Goal: Information Seeking & Learning: Learn about a topic

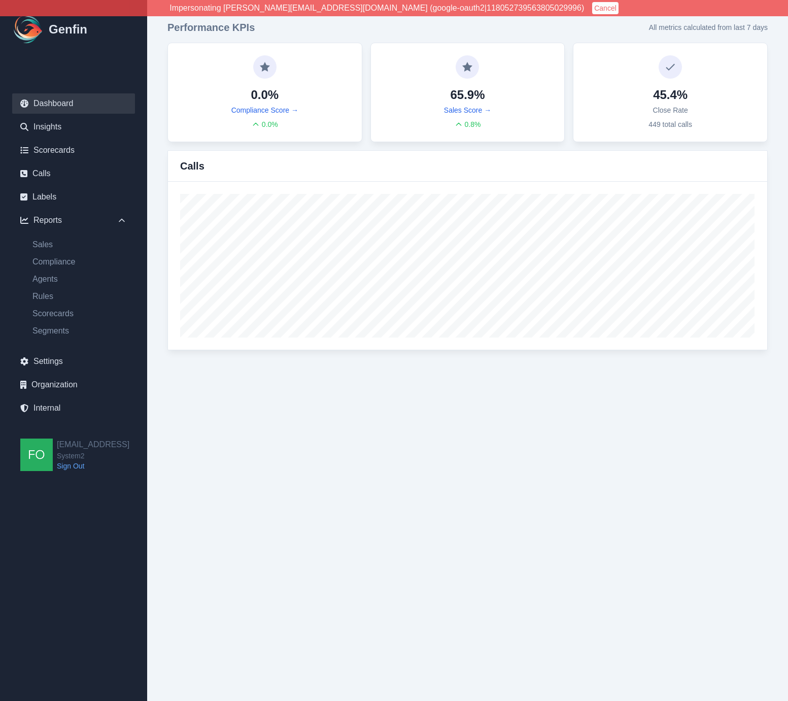
click at [592, 7] on button "Cancel" at bounding box center [605, 8] width 26 height 12
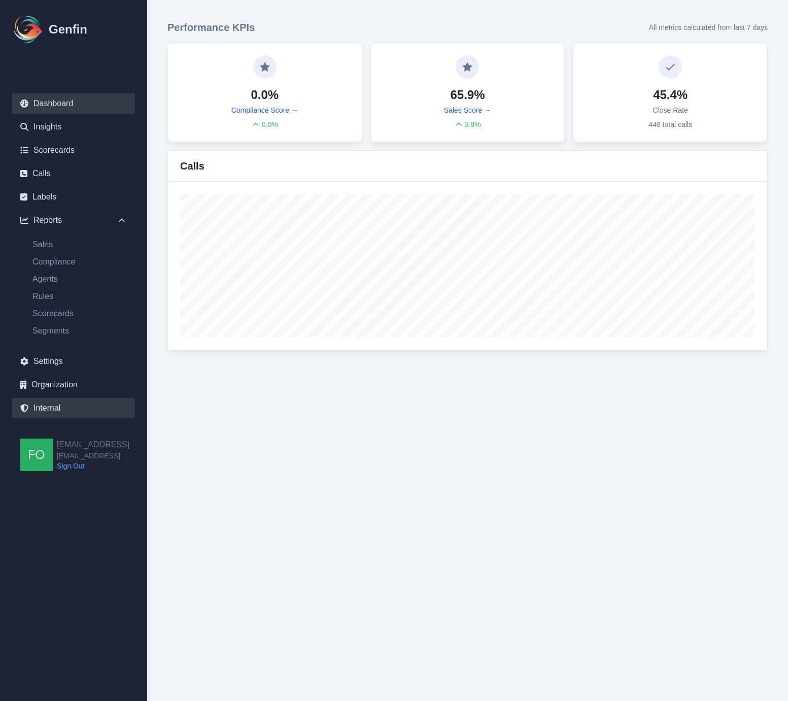
click at [55, 406] on link "Internal" at bounding box center [73, 408] width 123 height 20
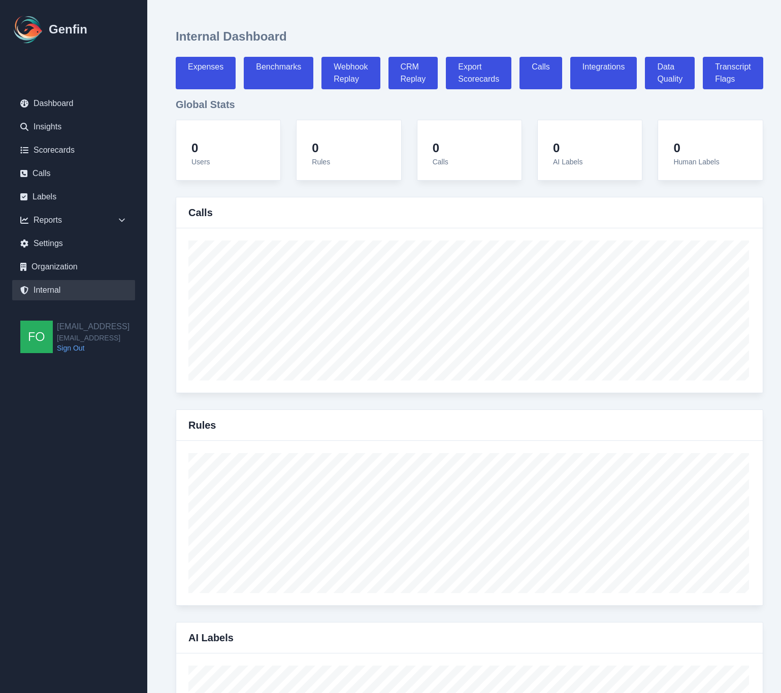
select select "paid"
select select "7"
select select "paid"
select select "7"
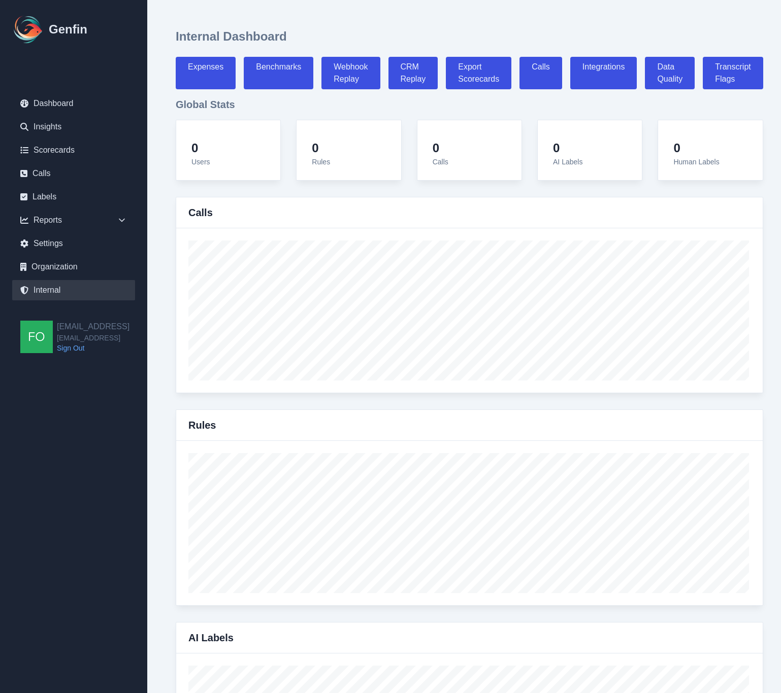
select select "7"
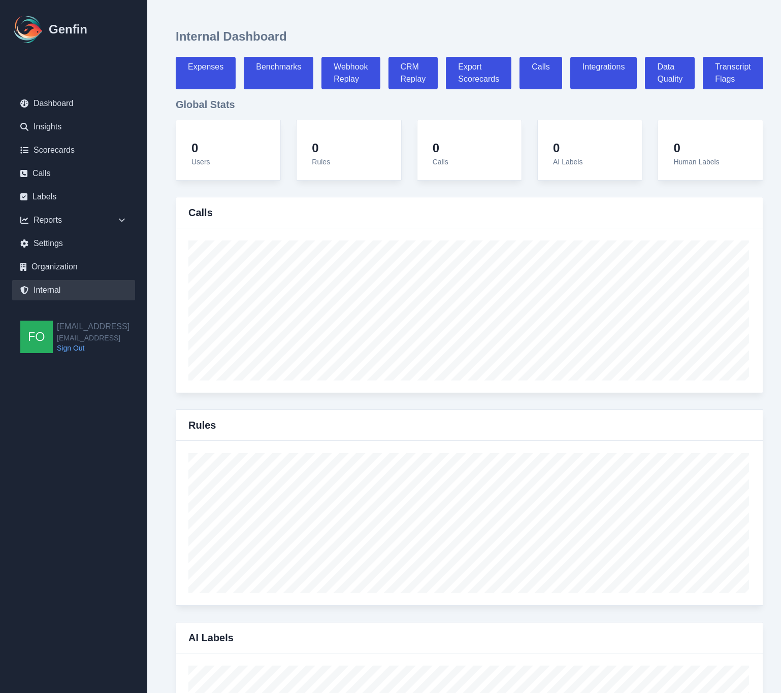
select select "7"
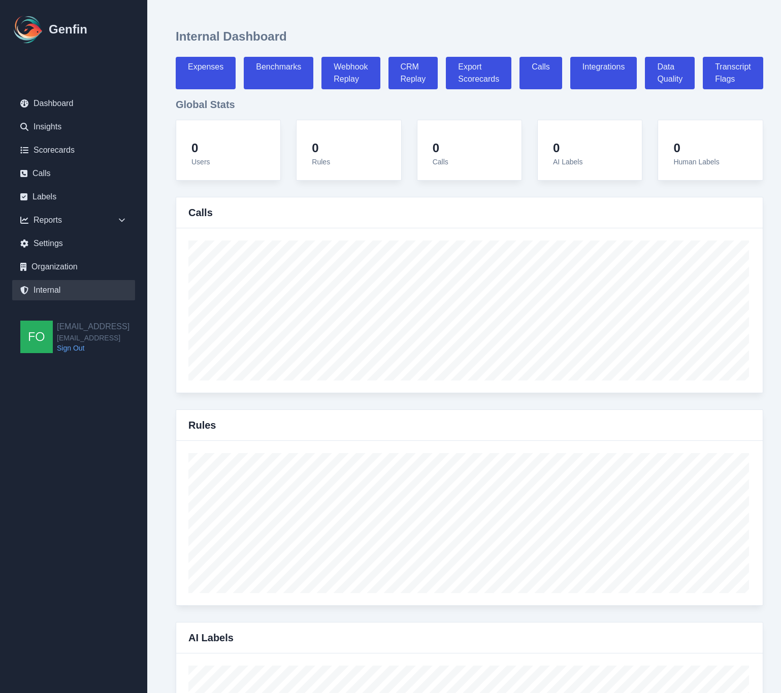
select select "7"
select select "paid"
select select "7"
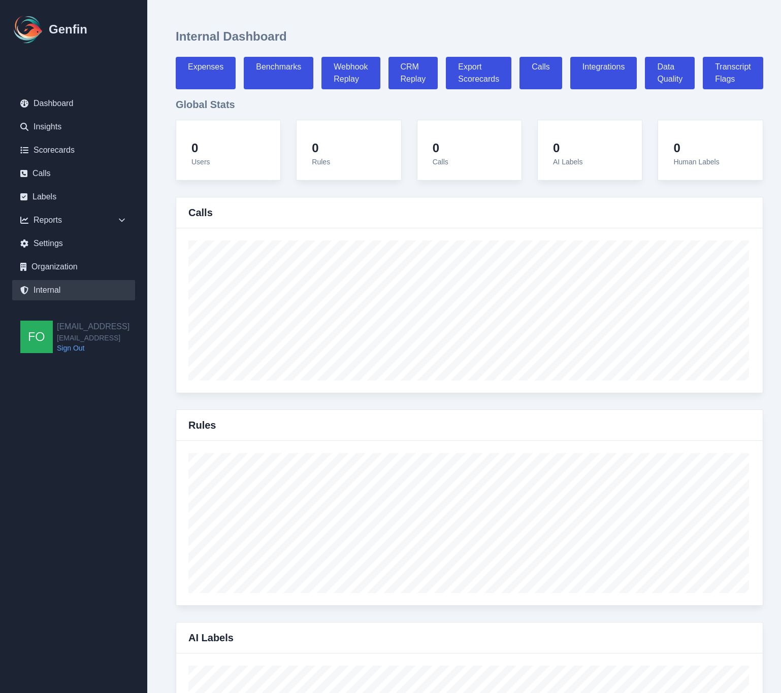
select select "7"
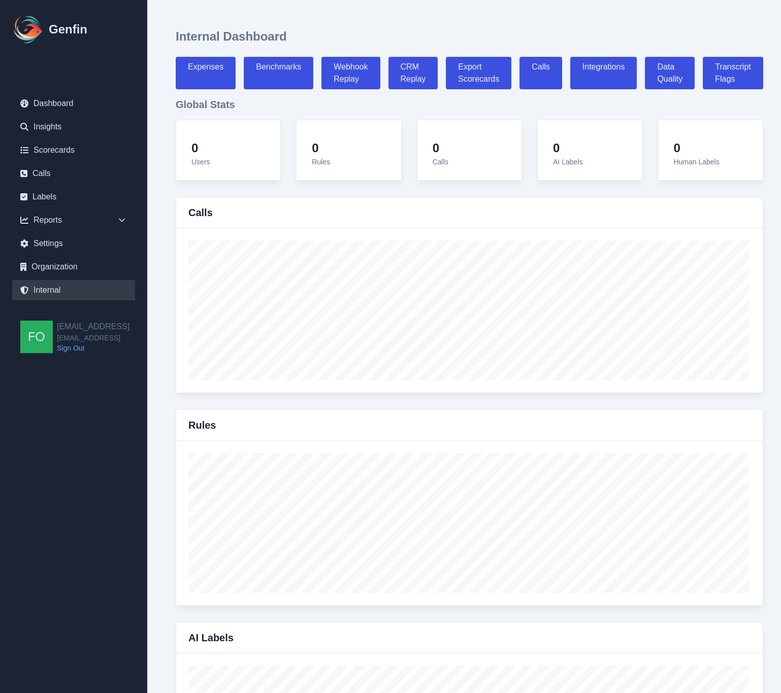
select select "7"
select select "paid"
select select "7"
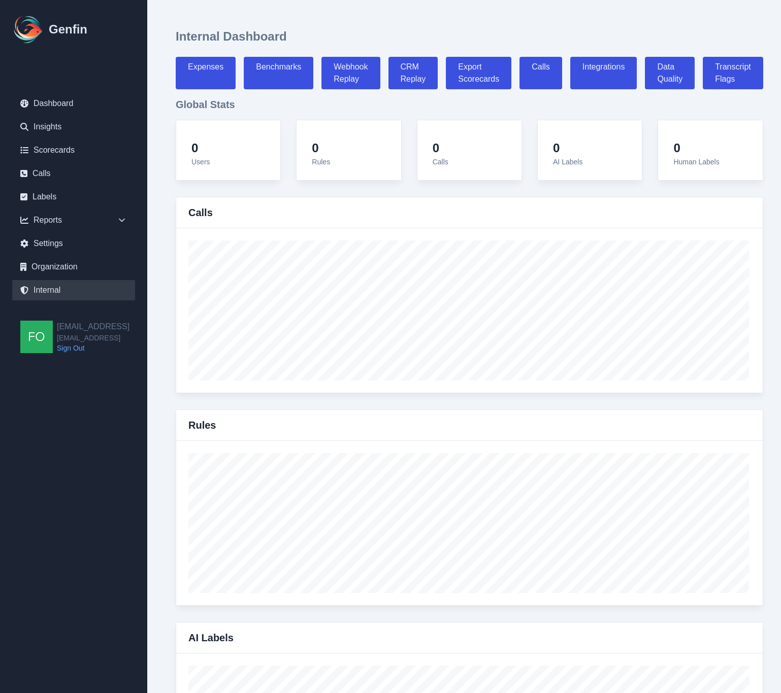
select select "7"
select select "paid"
select select "7"
select select "paid"
select select "7"
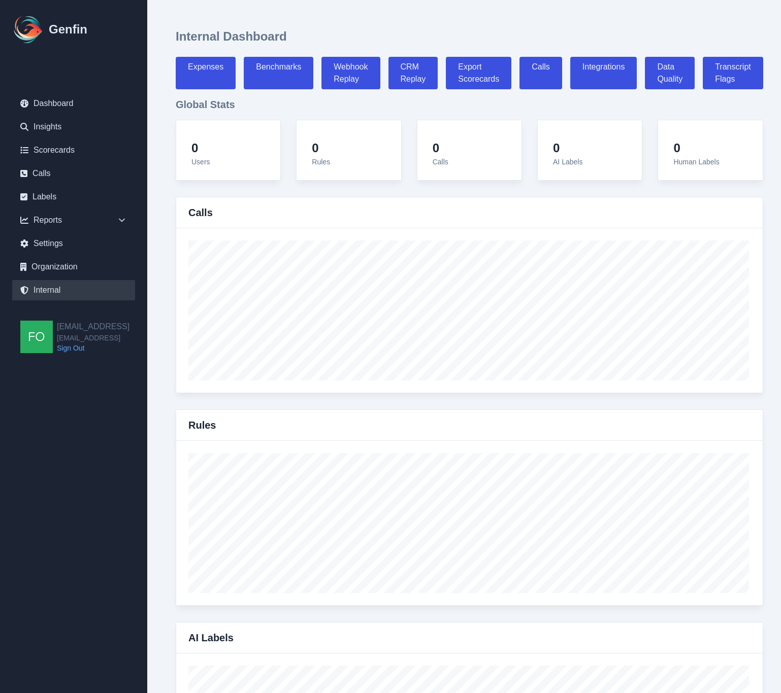
select select "7"
select select "paid"
select select "7"
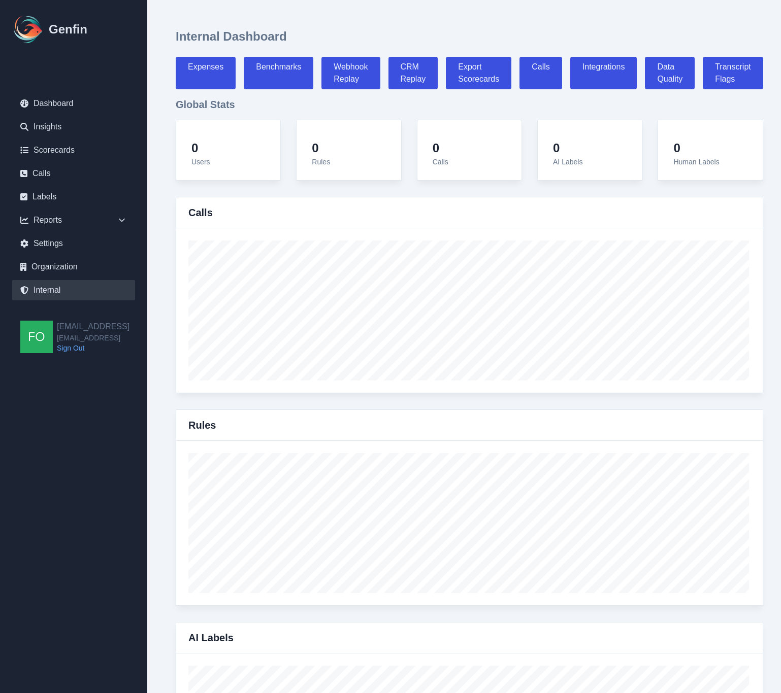
select select "7"
select select "paid"
select select "7"
select select "paid"
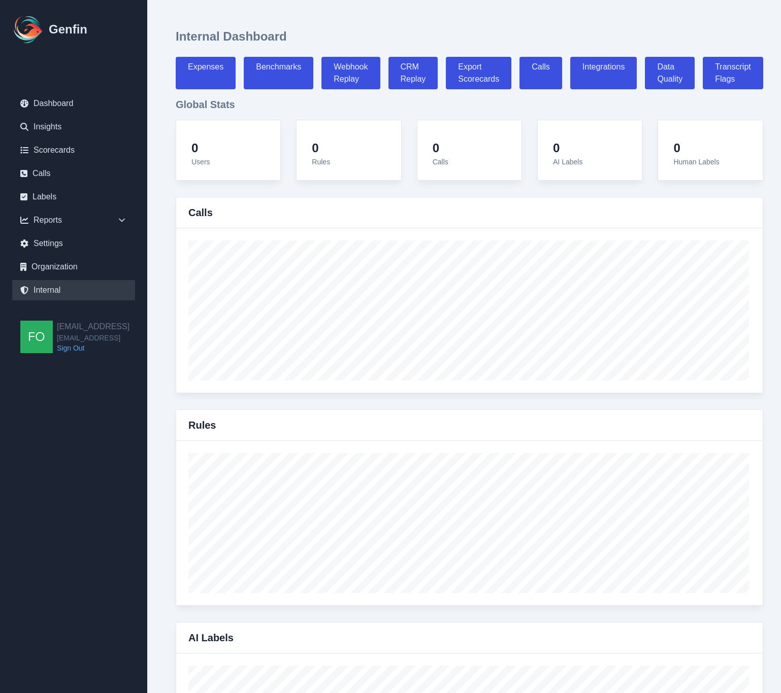
select select "7"
select select "paid"
select select "7"
select select "paid"
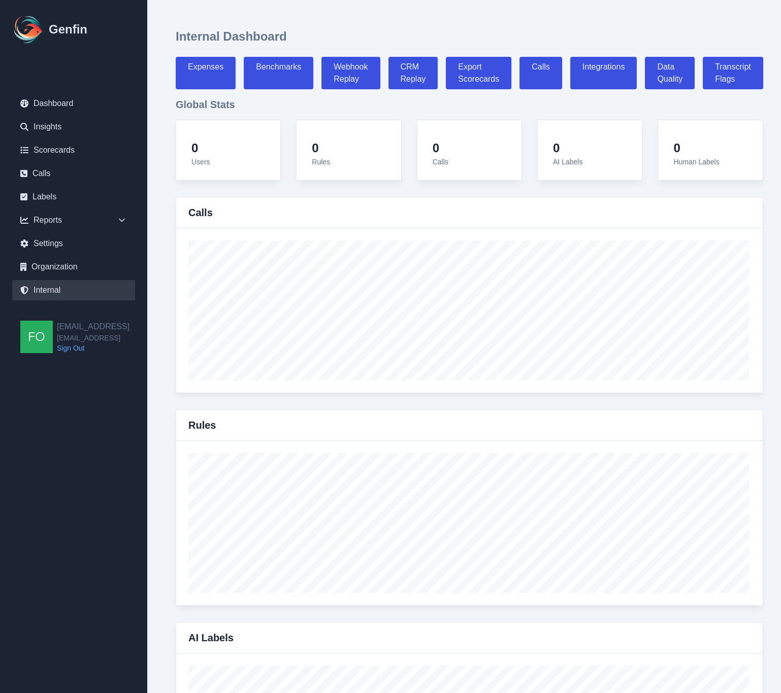
select select "7"
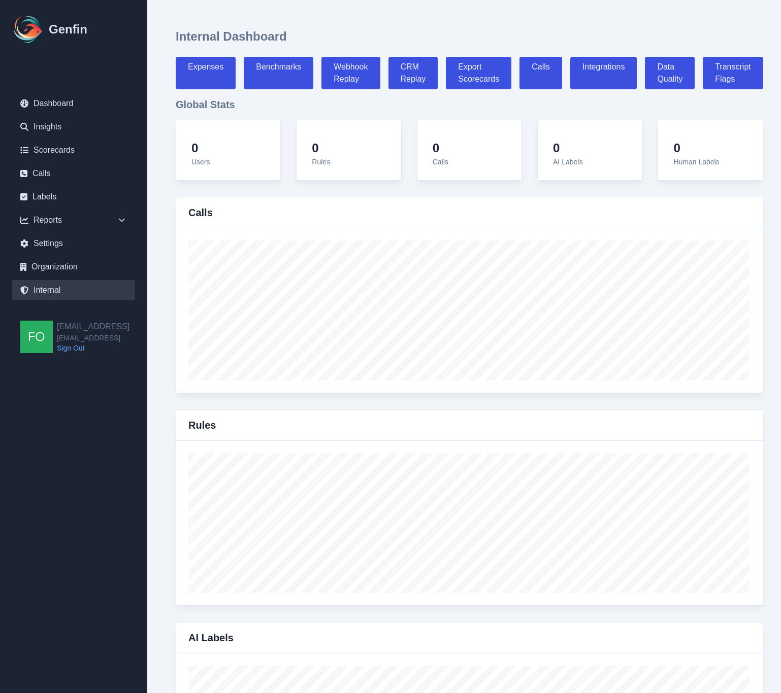
select select "7"
select select "paid"
select select "7"
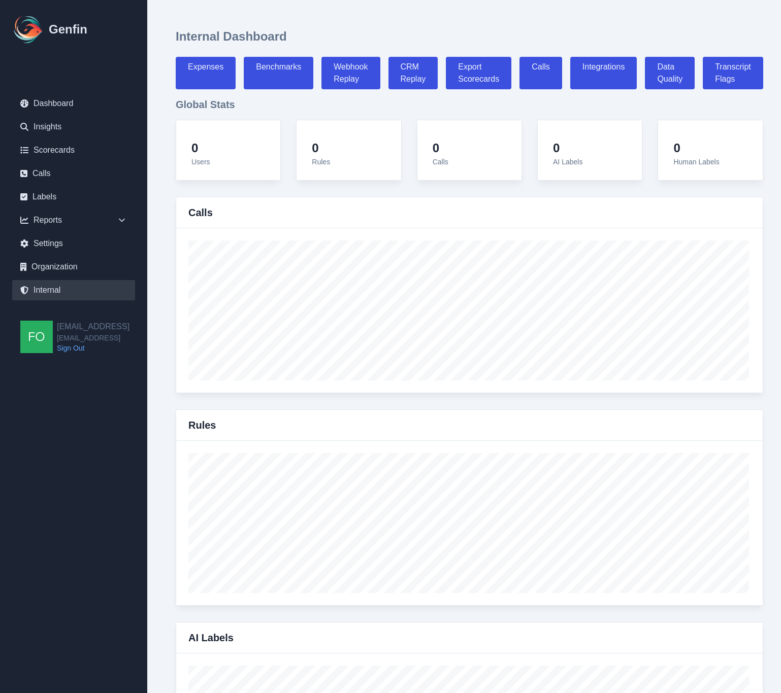
select select "7"
select select "paid"
select select "7"
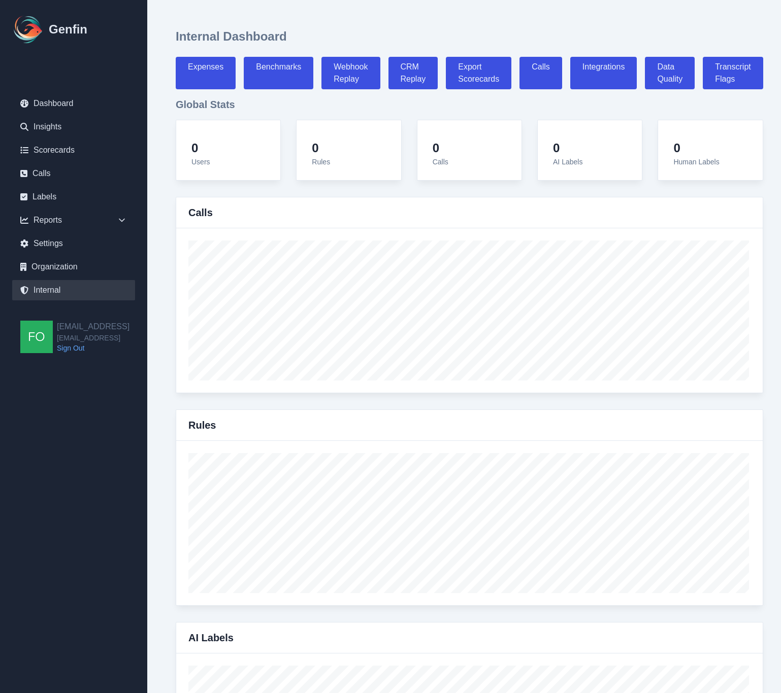
select select "7"
select select "paid"
select select "7"
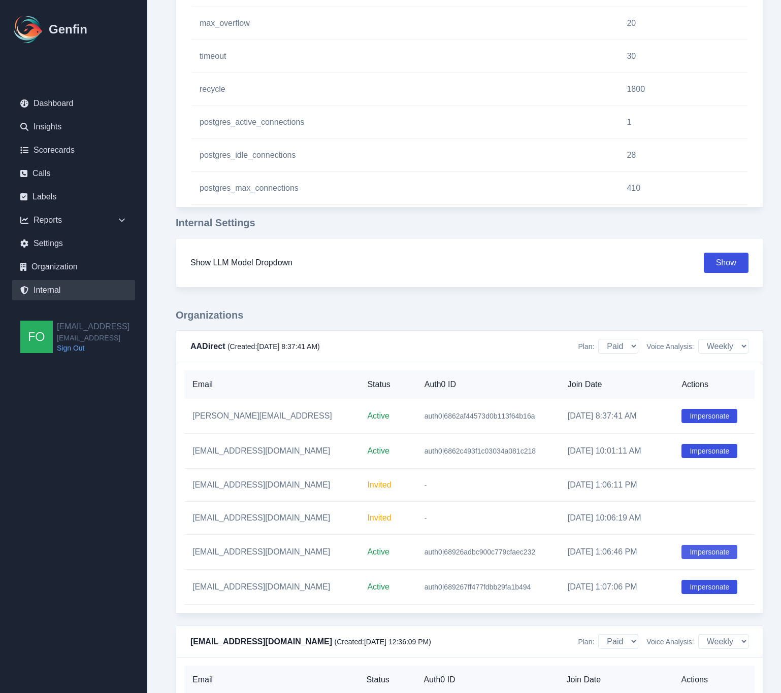
click at [704, 548] on button "Impersonate" at bounding box center [709, 552] width 56 height 14
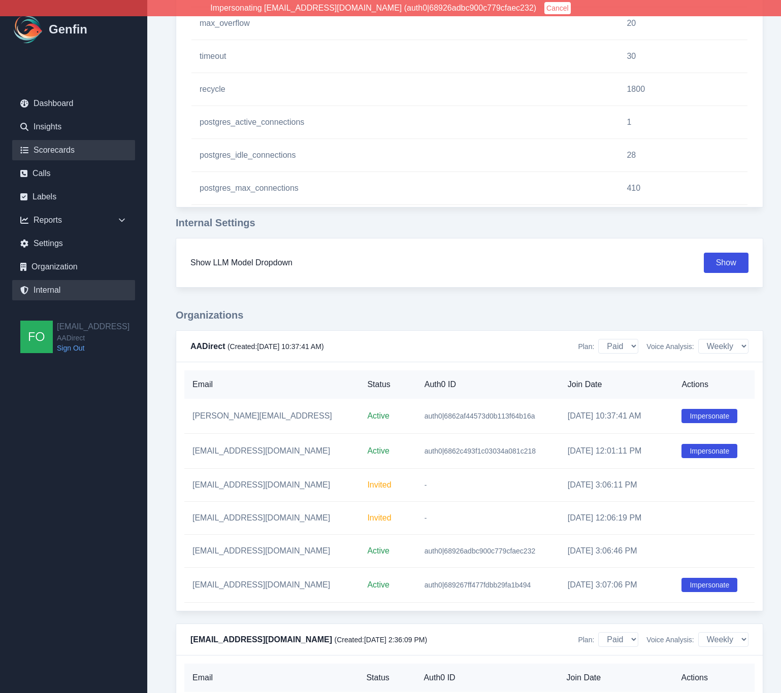
click at [67, 147] on link "Scorecards" at bounding box center [73, 150] width 123 height 20
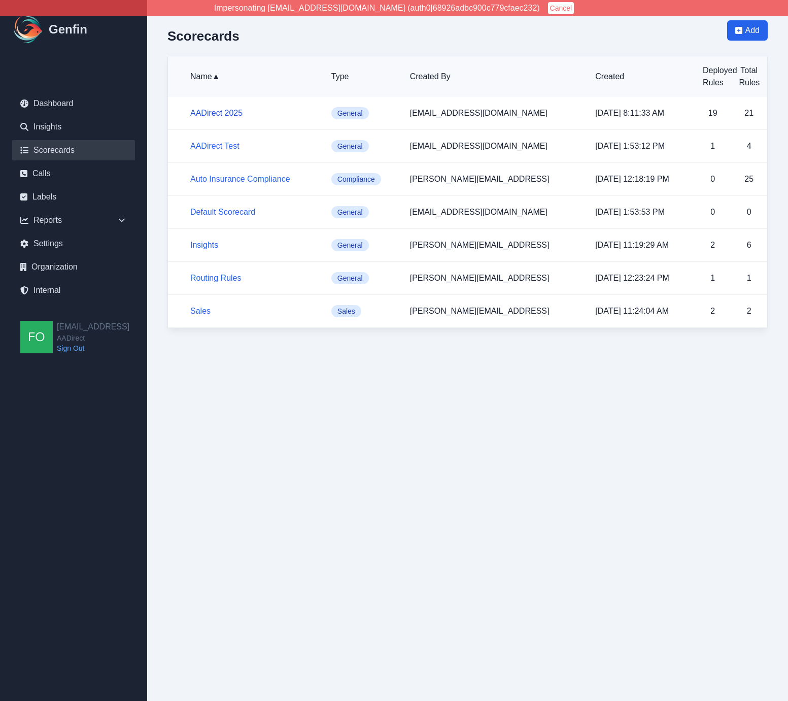
click at [229, 112] on link "AADirect 2025" at bounding box center [216, 113] width 52 height 9
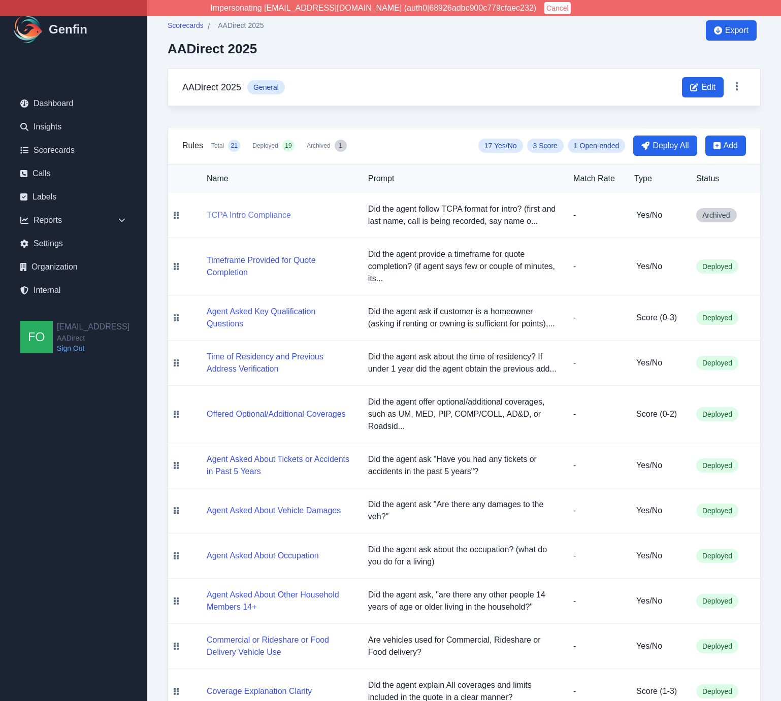
click at [254, 215] on button "TCPA Intro Compliance" at bounding box center [249, 215] width 84 height 12
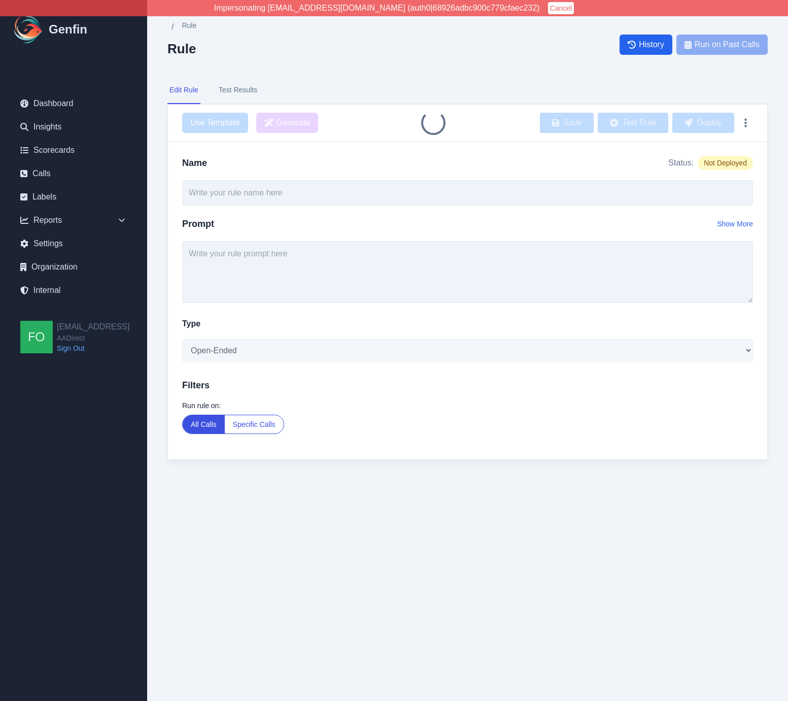
type input "TCPA Intro Compliance"
type textarea "Did the agent follow TCPA format for intro? (first and last name, call is being…"
select select "Yes/No"
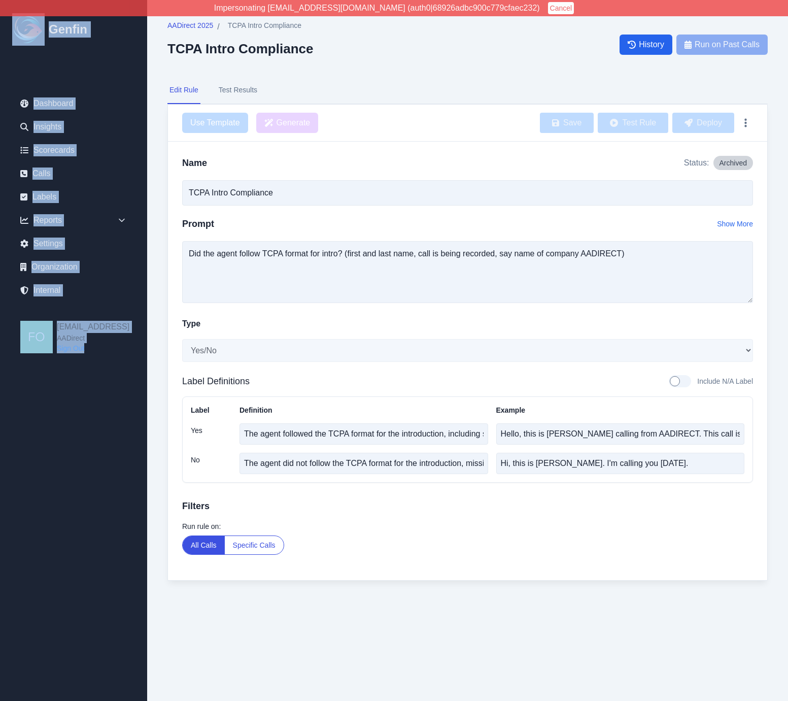
drag, startPoint x: -316, startPoint y: 509, endPoint x: -476, endPoint y: 550, distance: 164.6
click at [0, 550] on html "Impersonating resqueda@aadirect.com (auth0|68926adbc900c779cfaec232) Cancel Gen…" at bounding box center [394, 310] width 788 height 621
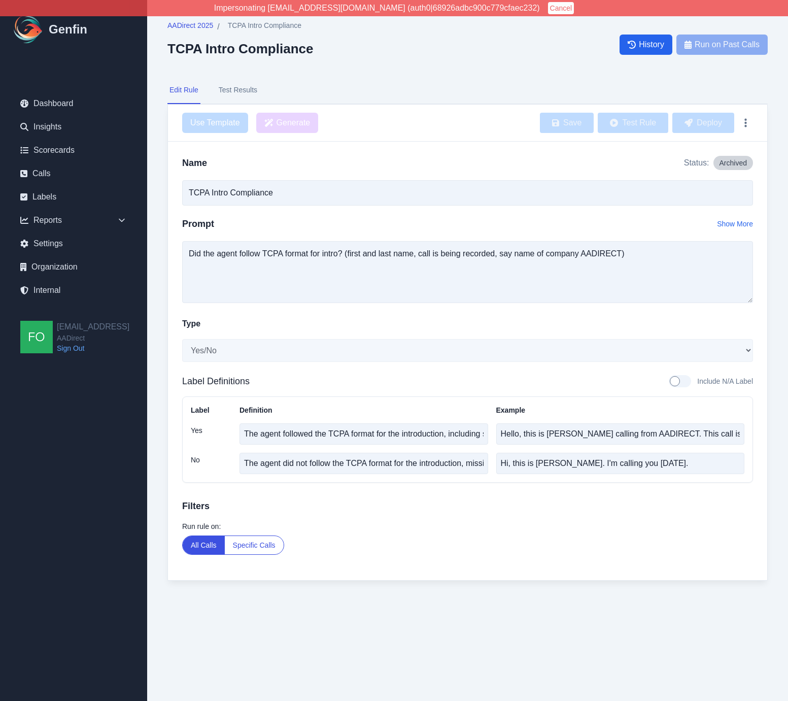
click at [162, 365] on div "AADirect 2025 / TCPA Intro Compliance TCPA Intro Compliance History Run on Past…" at bounding box center [467, 310] width 641 height 621
click at [122, 221] on icon at bounding box center [122, 221] width 6 height 4
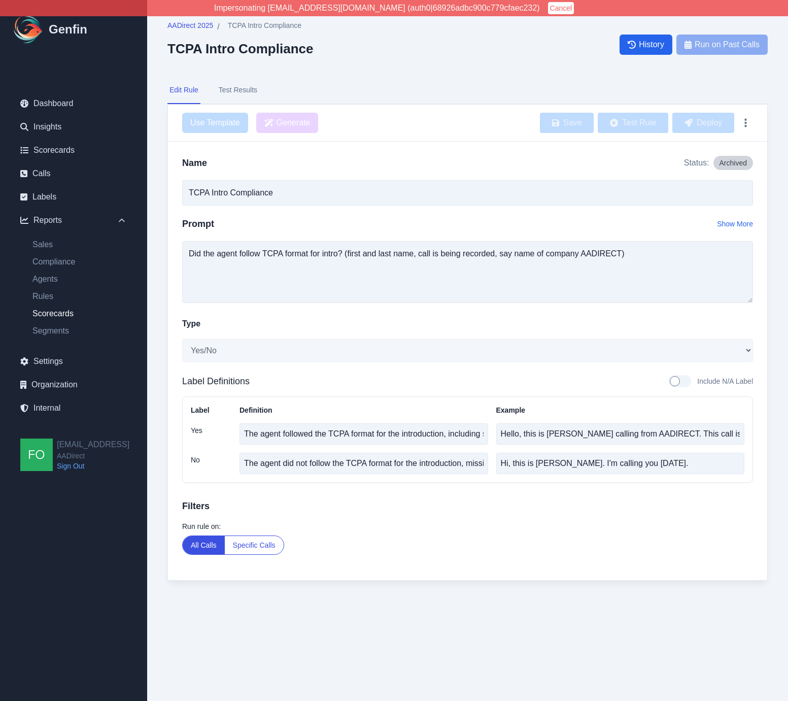
click at [66, 313] on link "Scorecards" at bounding box center [79, 314] width 111 height 12
select select "14"
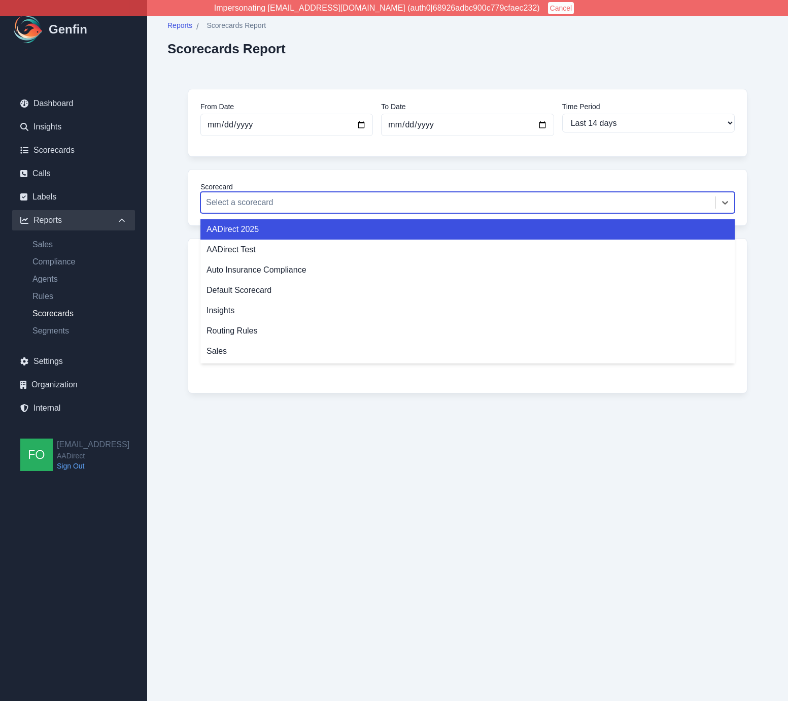
click at [263, 204] on div at bounding box center [458, 202] width 504 height 14
click at [254, 230] on div "AADirect 2025" at bounding box center [467, 229] width 534 height 20
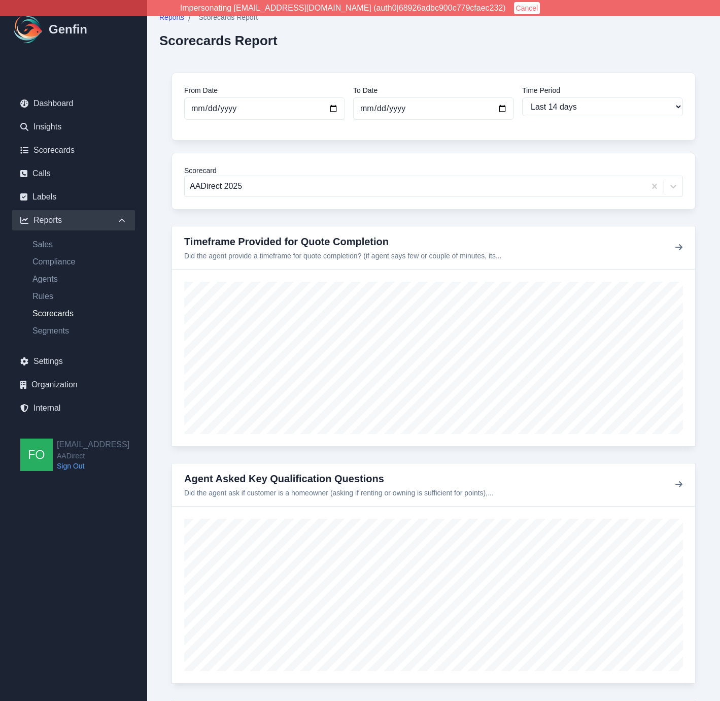
click at [52, 261] on link "Compliance" at bounding box center [79, 262] width 111 height 12
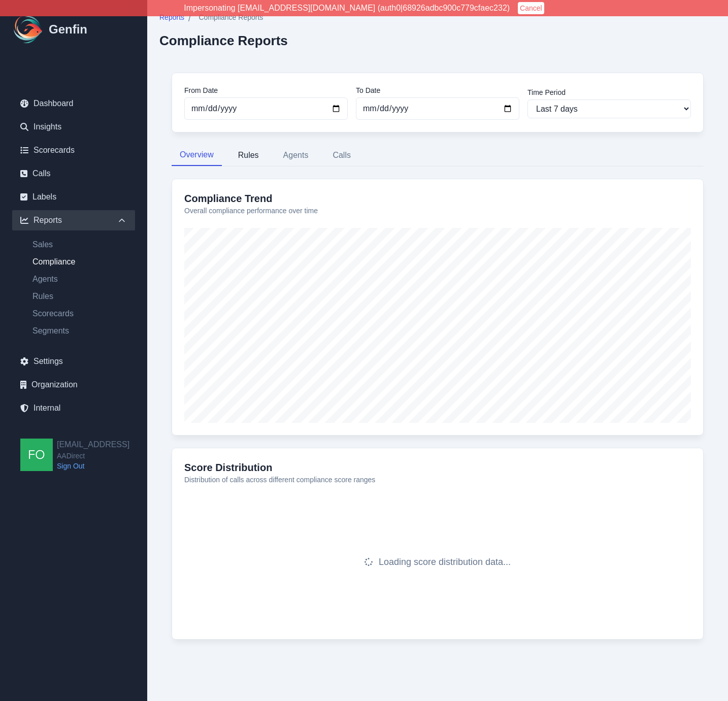
click at [251, 154] on button "Rules" at bounding box center [248, 155] width 37 height 21
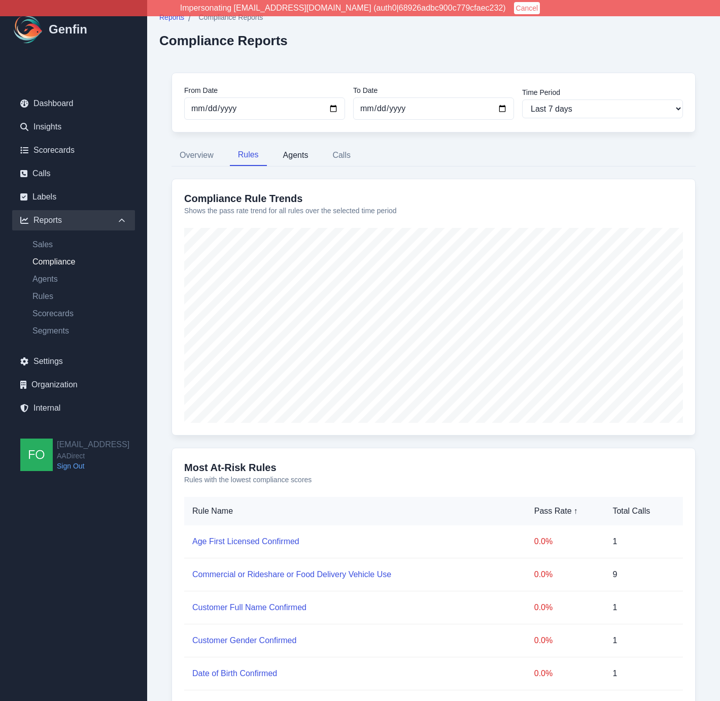
click at [293, 153] on button "Agents" at bounding box center [296, 155] width 42 height 21
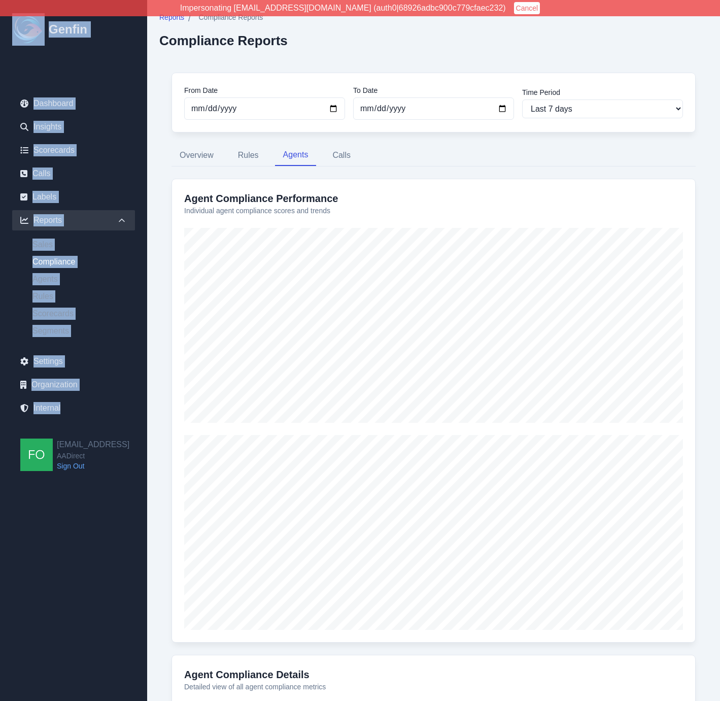
drag, startPoint x: -9, startPoint y: 431, endPoint x: -171, endPoint y: 454, distance: 164.0
click at [0, 454] on html "Impersonating resqueda@aadirect.com (auth0|68926adbc900c779cfaec232) Cancel Gen…" at bounding box center [360, 456] width 720 height 913
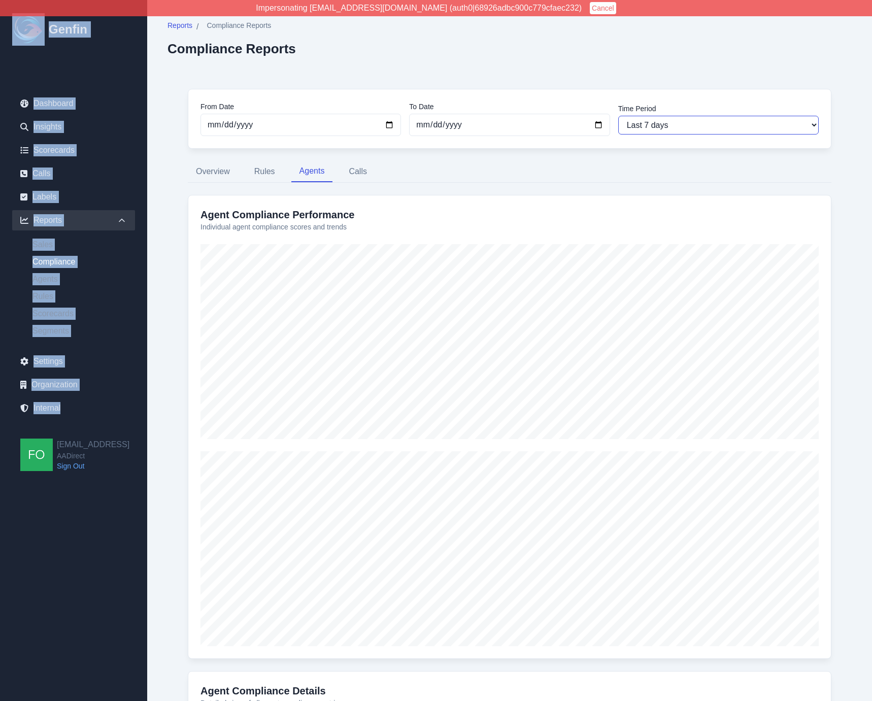
click at [660, 134] on select "Last 7 days Last 14 days Last 30 days Last 90 days Last 180 days Last 365 days …" at bounding box center [718, 125] width 200 height 19
select select "30"
type input "2025-07-12"
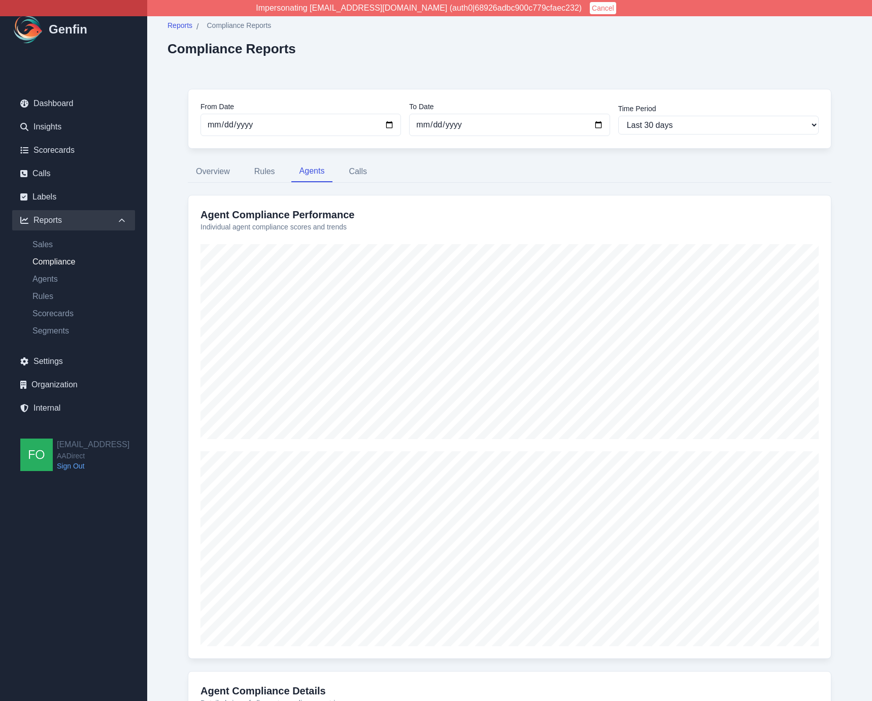
click at [181, 394] on div "From Date 2025-07-12 To Date 2025-08-11 Time Period Last 7 days Last 14 days La…" at bounding box center [509, 497] width 684 height 857
click at [179, 389] on div "From Date 2025-07-12 To Date 2025-08-11 Time Period Last 7 days Last 14 days La…" at bounding box center [509, 497] width 684 height 857
click at [218, 172] on button "Overview" at bounding box center [213, 171] width 50 height 21
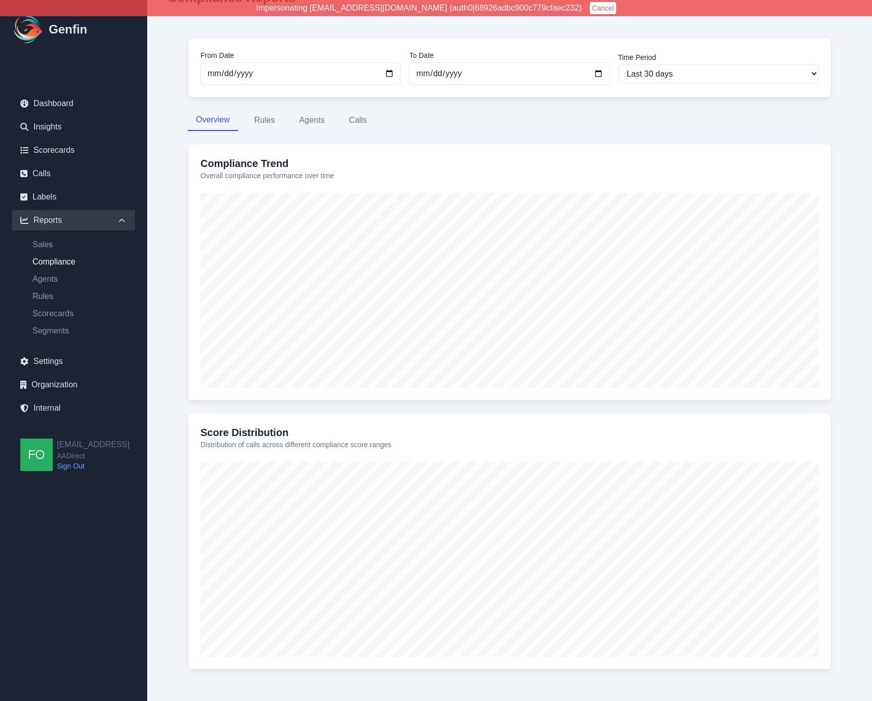
scroll to position [73, 0]
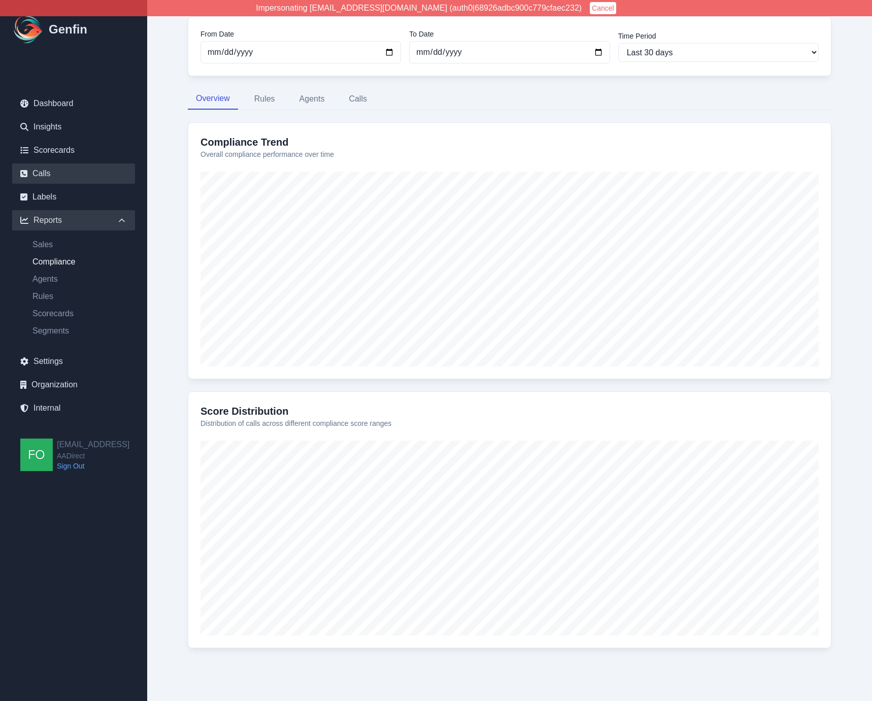
click at [58, 172] on link "Calls" at bounding box center [73, 173] width 123 height 20
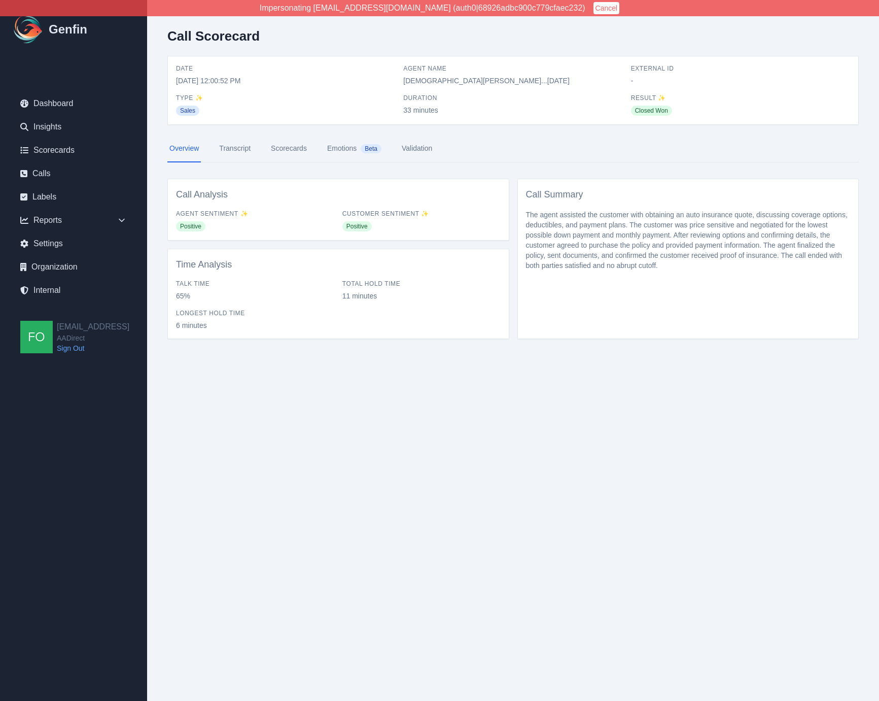
click at [291, 214] on span "Agent Sentiment ✨" at bounding box center [255, 214] width 158 height 8
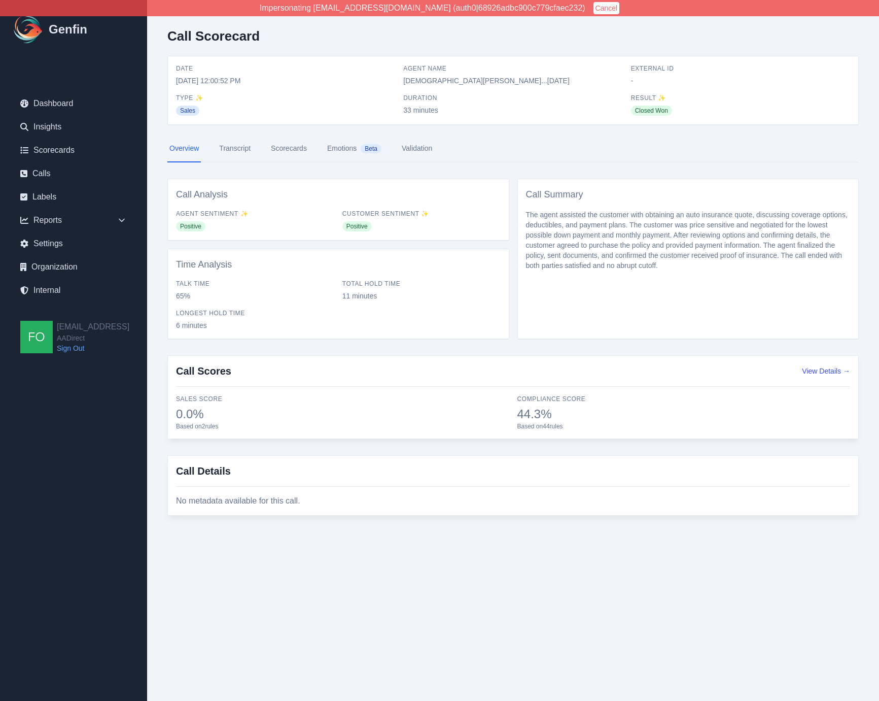
drag, startPoint x: 573, startPoint y: 71, endPoint x: 651, endPoint y: 7, distance: 100.6
click at [574, 70] on span "Agent Name" at bounding box center [512, 68] width 219 height 8
click at [166, 260] on div "Call Scorecard Date [DATE] 12:00:46 PM Agent Name [PERSON_NAME]...[DATE] Extern…" at bounding box center [513, 276] width 732 height 552
click at [60, 146] on link "Scorecards" at bounding box center [73, 150] width 123 height 20
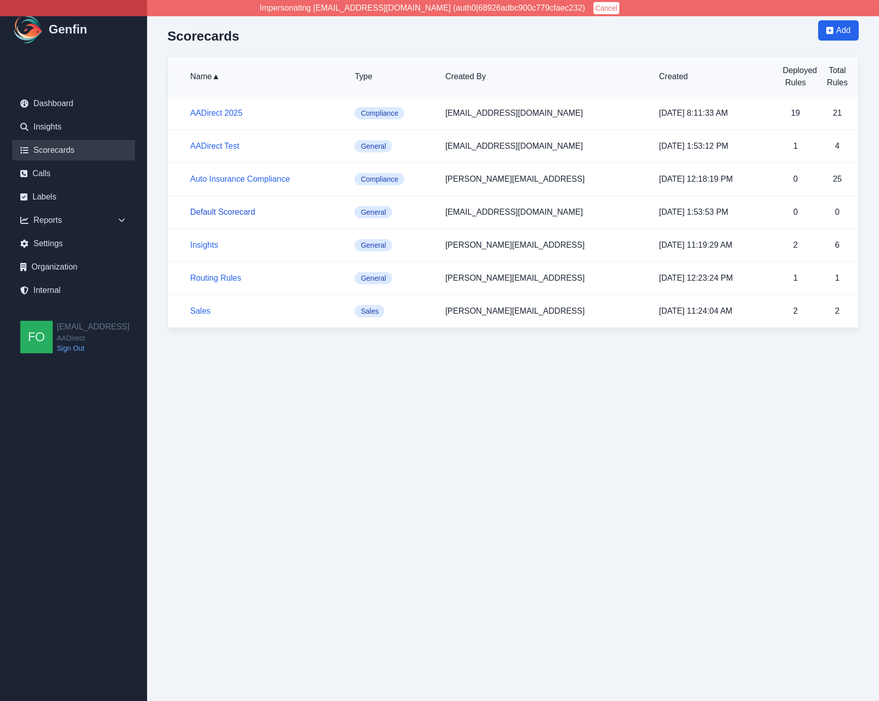
click at [242, 211] on link "Default Scorecard" at bounding box center [222, 212] width 65 height 9
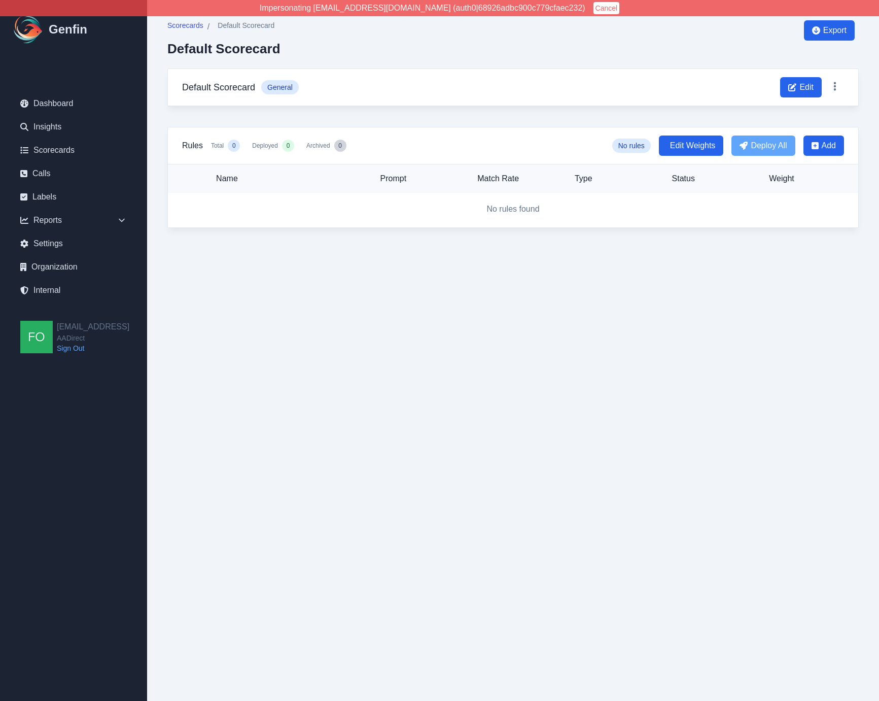
drag, startPoint x: 277, startPoint y: 386, endPoint x: 286, endPoint y: 381, distance: 11.1
click at [279, 248] on html "Impersonating resqueda@aadirect.com (auth0|68926adbc900c779cfaec232) Cancel Gen…" at bounding box center [439, 124] width 879 height 248
click at [323, 248] on html "Impersonating resqueda@aadirect.com (auth0|68926adbc900c779cfaec232) Cancel Gen…" at bounding box center [439, 124] width 879 height 248
click at [401, 248] on html "Impersonating resqueda@aadirect.com (auth0|68926adbc900c779cfaec232) Cancel Gen…" at bounding box center [439, 124] width 879 height 248
drag, startPoint x: 198, startPoint y: 322, endPoint x: 162, endPoint y: 314, distance: 37.0
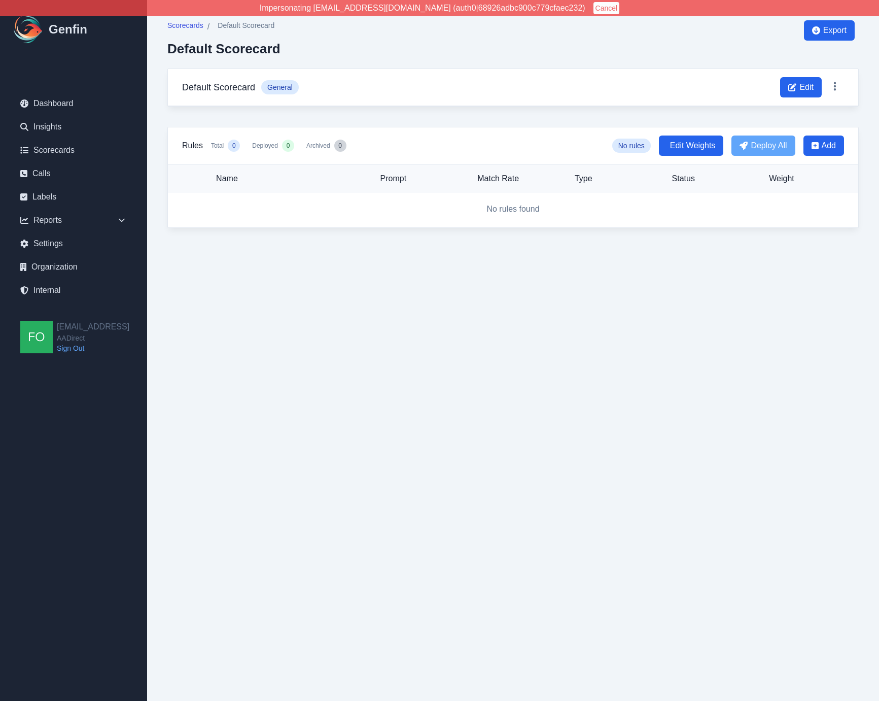
click at [198, 248] on html "Impersonating resqueda@aadirect.com (auth0|68926adbc900c779cfaec232) Cancel Gen…" at bounding box center [439, 124] width 879 height 248
click at [68, 213] on div "Reports" at bounding box center [73, 220] width 123 height 20
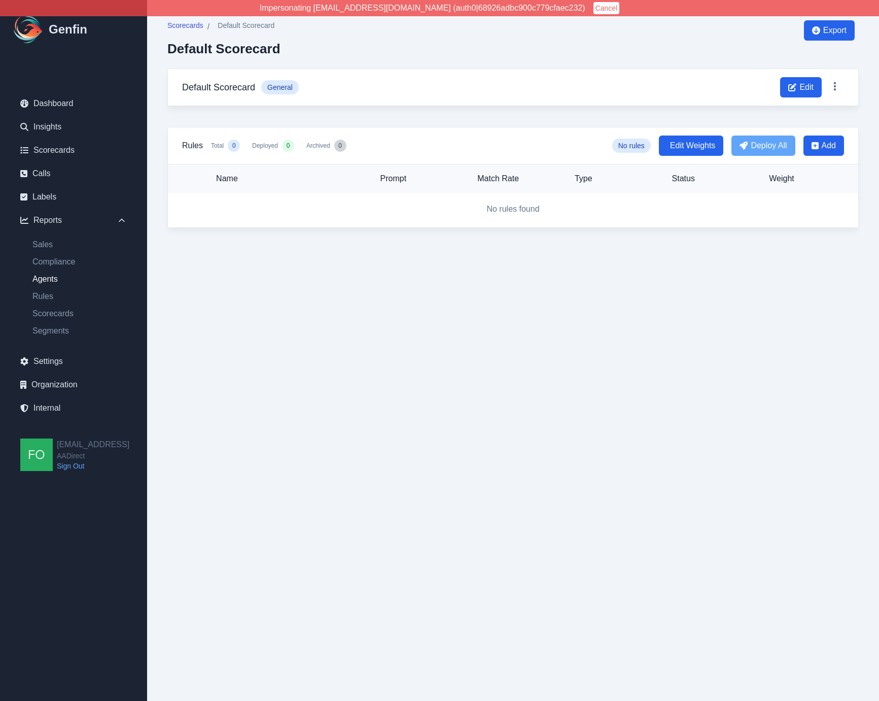
click at [51, 279] on link "Agents" at bounding box center [79, 279] width 111 height 12
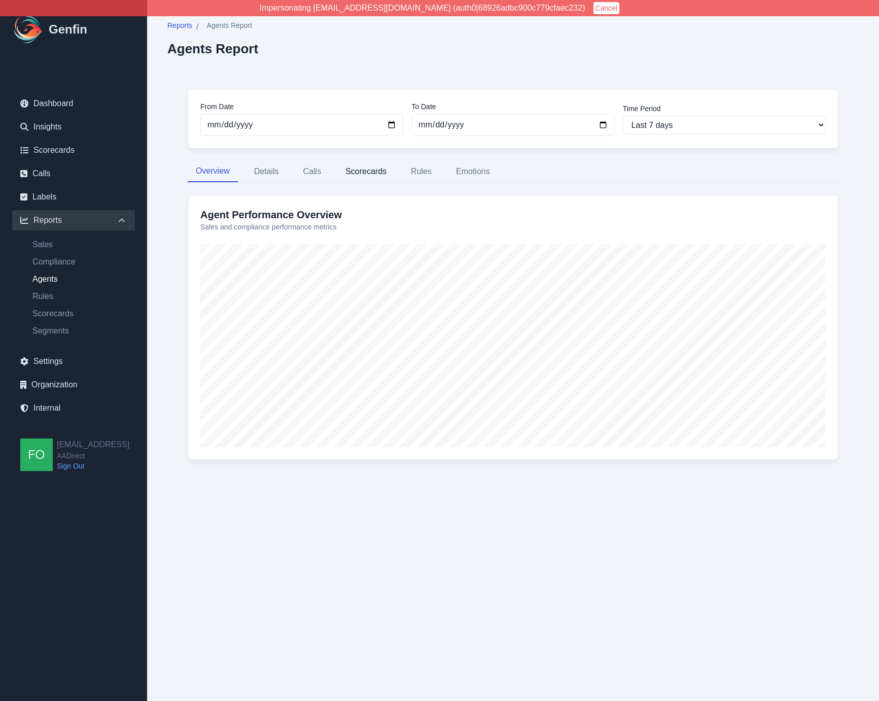
click at [370, 168] on button "Scorecards" at bounding box center [365, 171] width 57 height 21
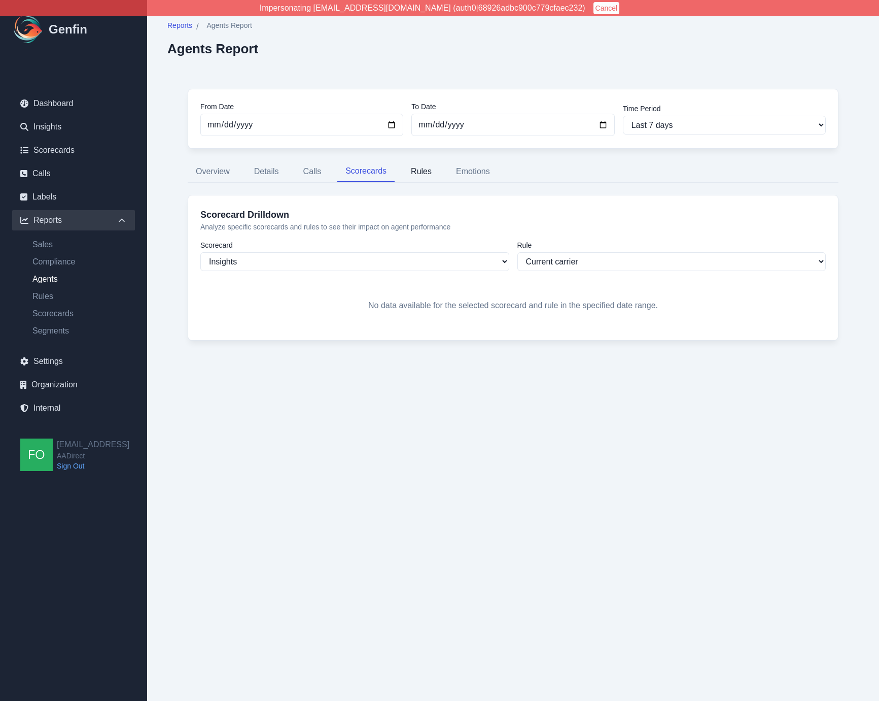
click at [419, 174] on button "Rules" at bounding box center [421, 171] width 37 height 21
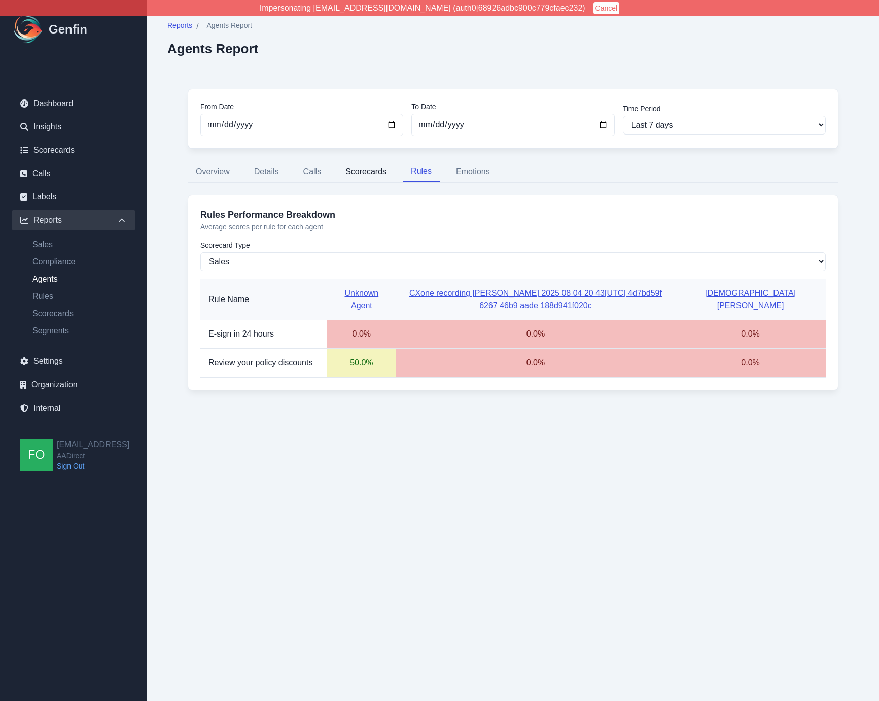
click at [370, 170] on button "Scorecards" at bounding box center [365, 171] width 57 height 21
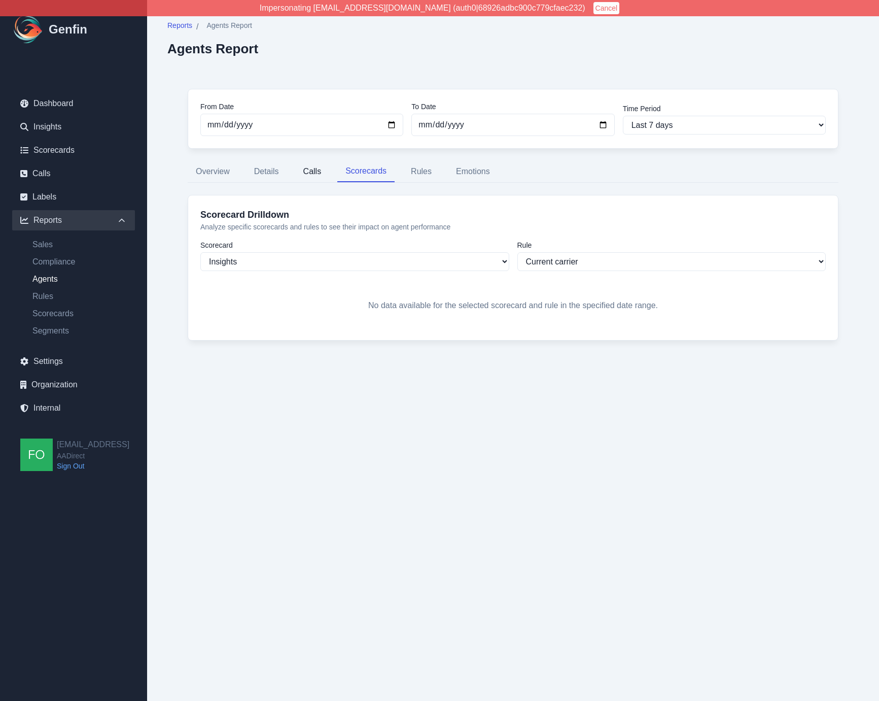
click at [318, 167] on button "Calls" at bounding box center [312, 171] width 35 height 21
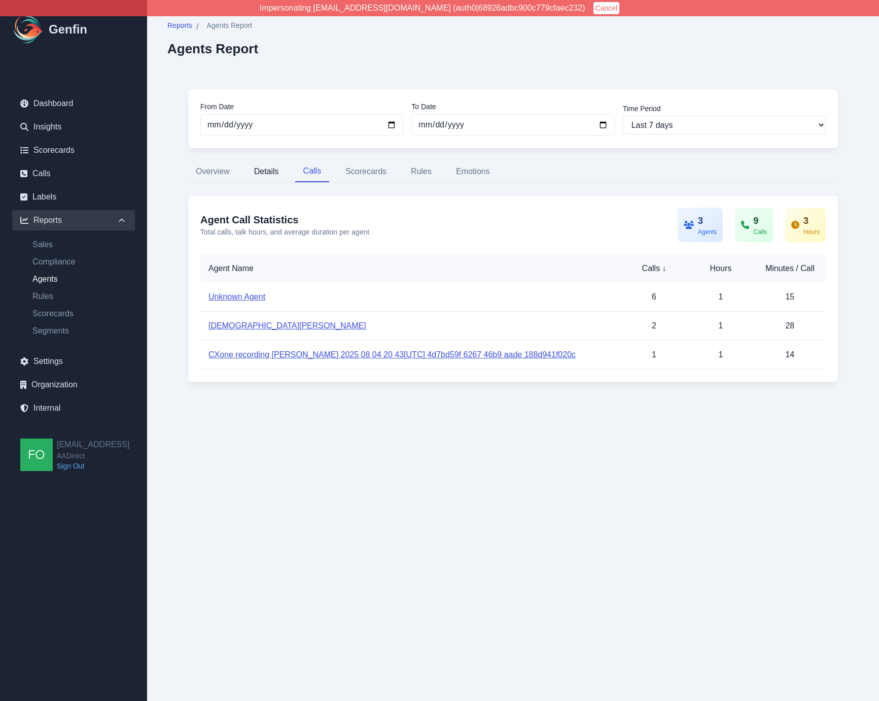
click at [268, 171] on button "Details" at bounding box center [266, 171] width 41 height 21
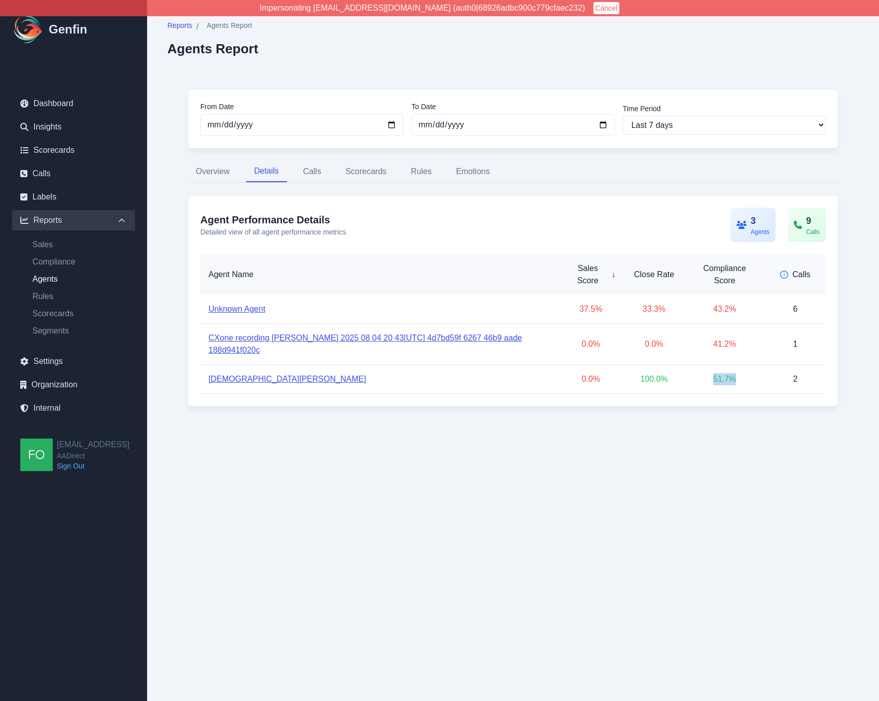
drag, startPoint x: 717, startPoint y: 380, endPoint x: 743, endPoint y: 380, distance: 25.9
click at [743, 380] on td "51.7 %" at bounding box center [725, 379] width 80 height 29
click at [737, 380] on td "51.7 %" at bounding box center [725, 379] width 80 height 29
click at [434, 169] on button "Rules" at bounding box center [421, 171] width 37 height 21
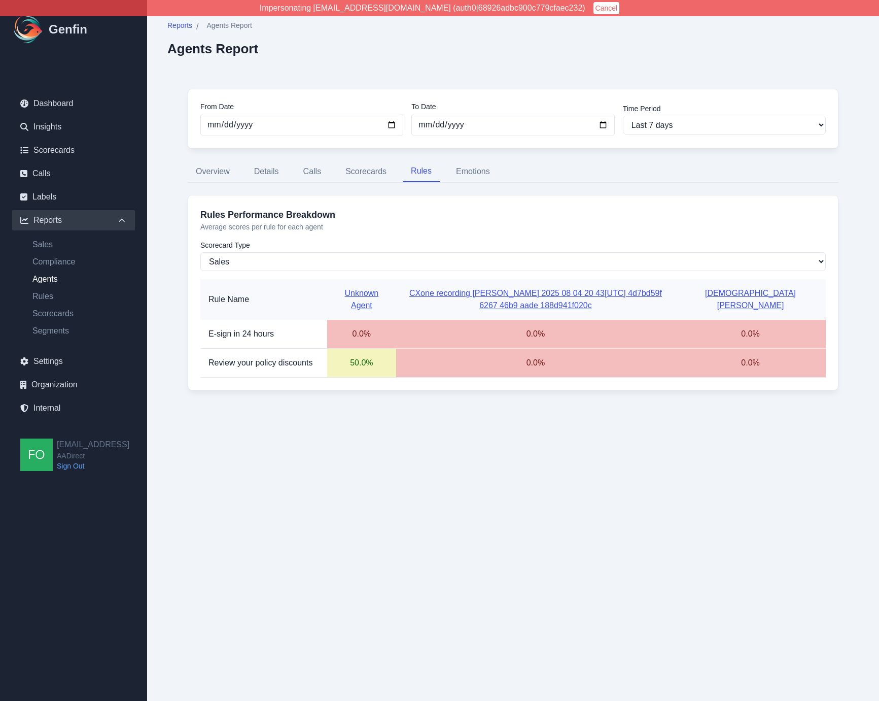
drag, startPoint x: 180, startPoint y: 364, endPoint x: 177, endPoint y: 359, distance: 6.4
click at [179, 364] on div "From Date 2025-08-04 To Date 2025-08-11 Time Period Last 7 days Last 14 days La…" at bounding box center [513, 246] width 692 height 354
click at [61, 260] on link "Compliance" at bounding box center [79, 262] width 111 height 12
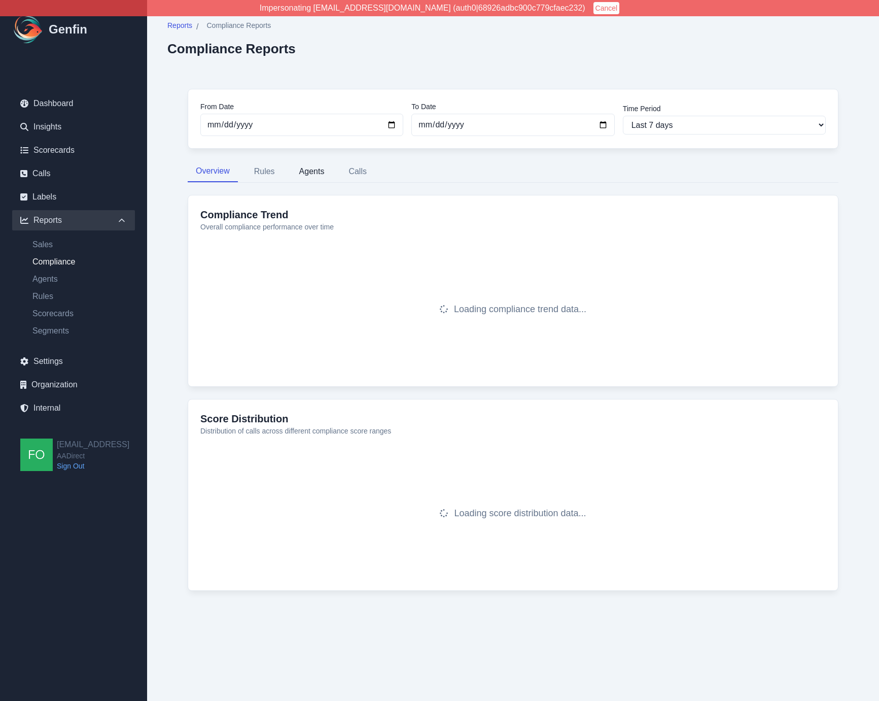
click at [314, 166] on button "Agents" at bounding box center [312, 171] width 42 height 21
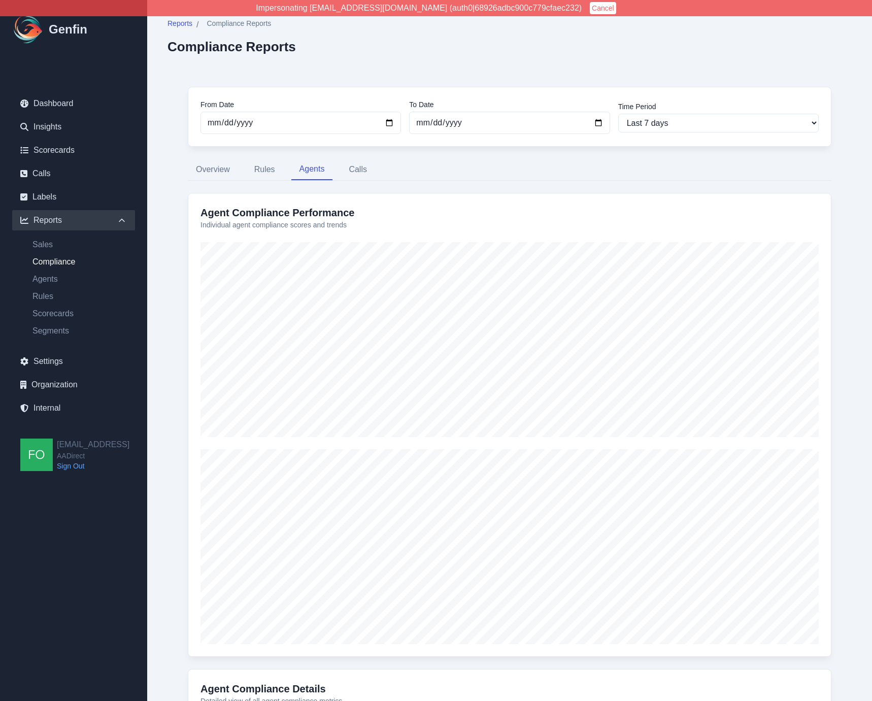
scroll to position [3, 0]
click at [270, 167] on button "Rules" at bounding box center [264, 168] width 37 height 21
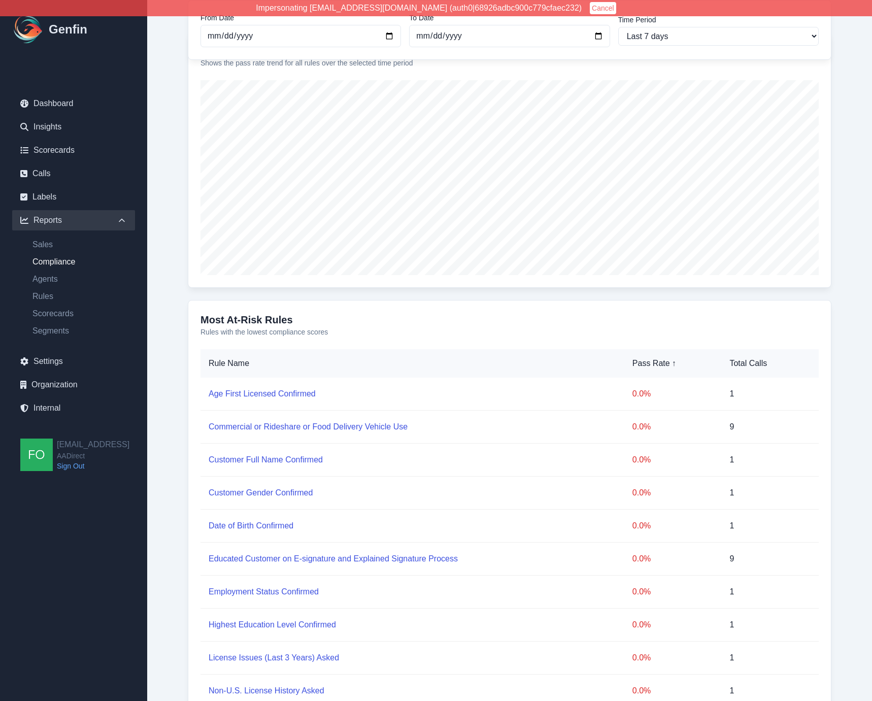
scroll to position [0, 0]
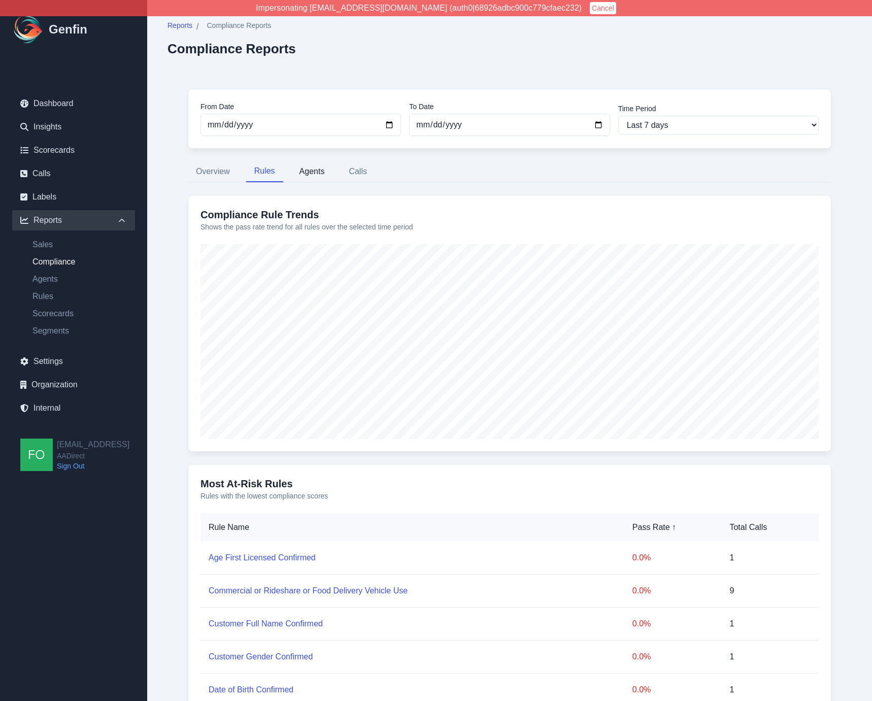
click at [317, 169] on button "Agents" at bounding box center [312, 171] width 42 height 21
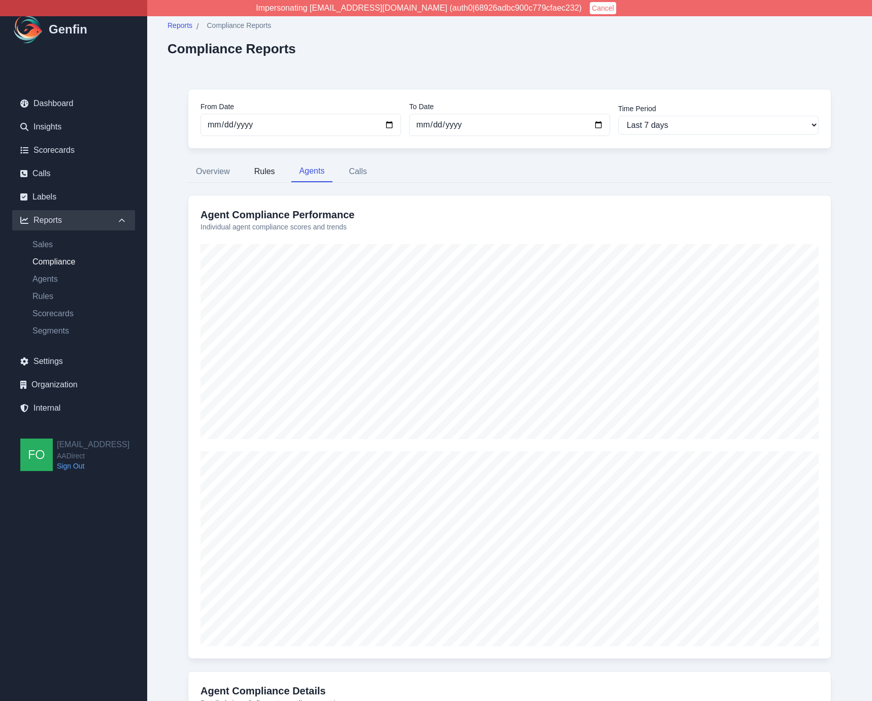
click at [261, 173] on button "Rules" at bounding box center [264, 171] width 37 height 21
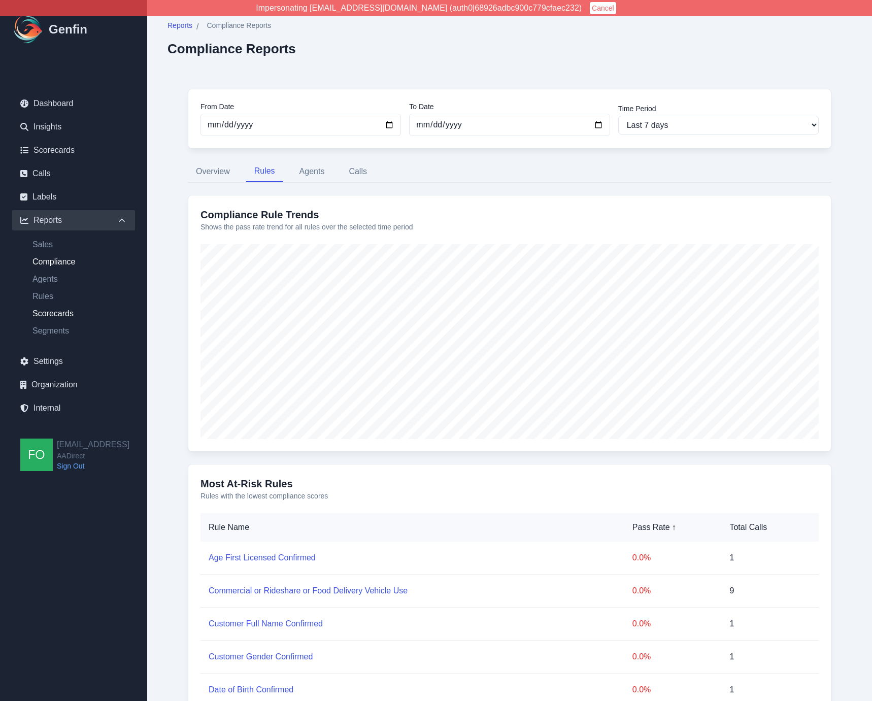
click at [60, 309] on link "Scorecards" at bounding box center [79, 314] width 111 height 12
select select "14"
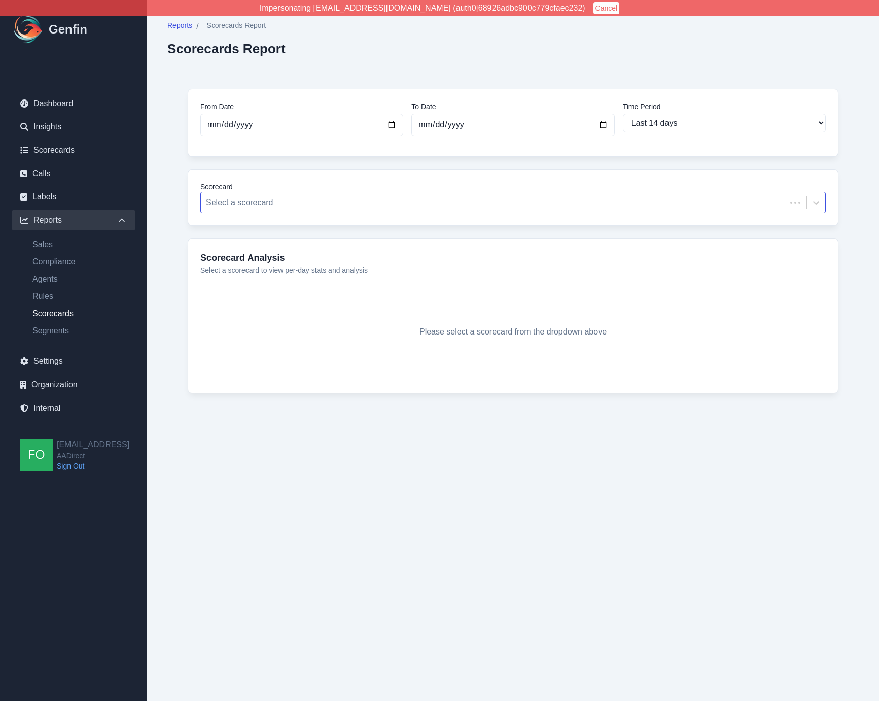
click at [259, 204] on div at bounding box center [493, 202] width 575 height 14
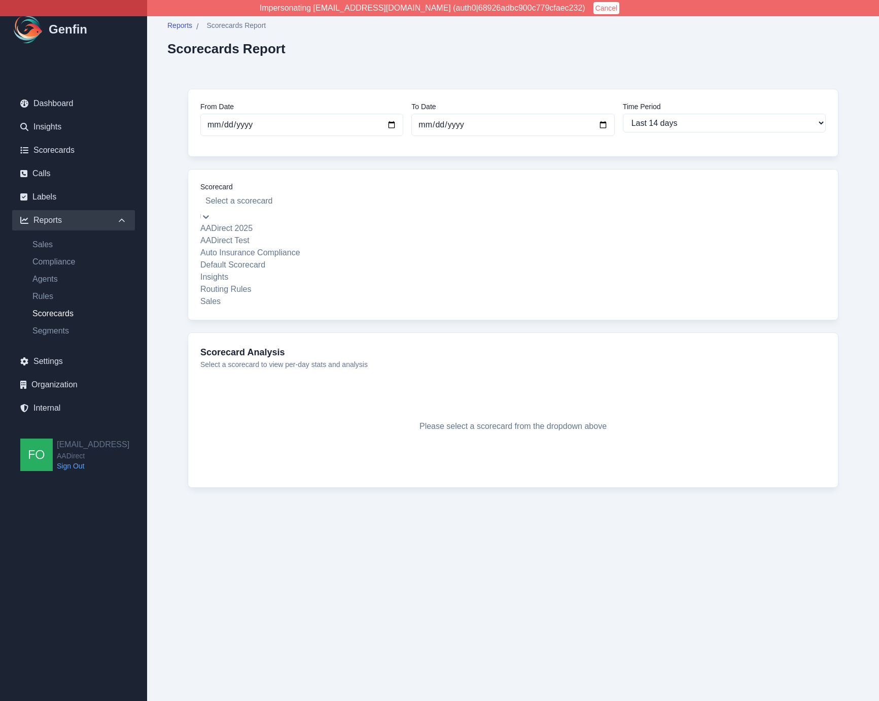
click at [261, 226] on div "AADirect 2025" at bounding box center [513, 228] width 626 height 12
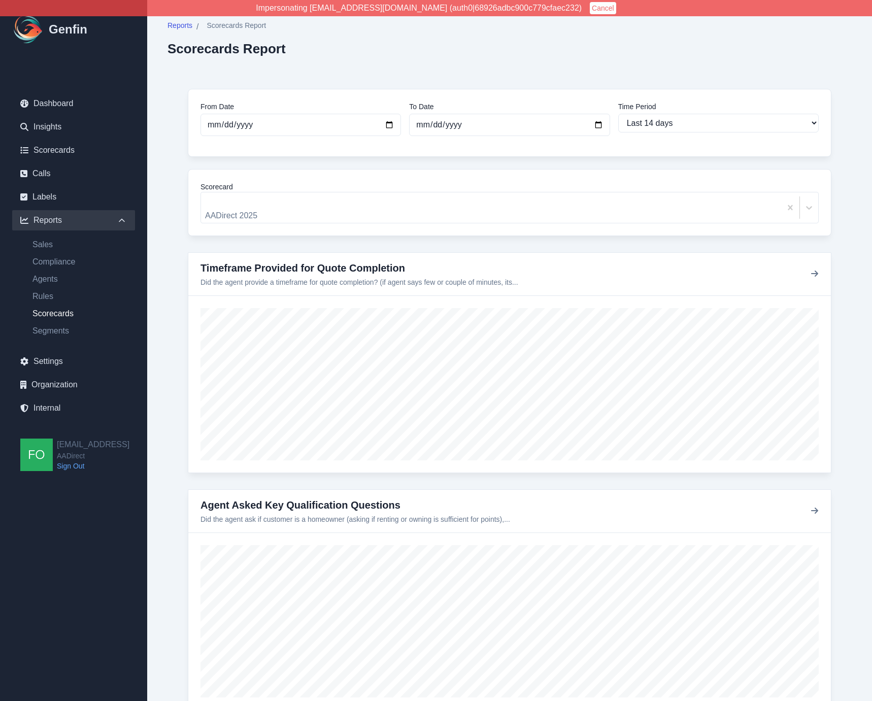
click at [503, 50] on div "Reports / Scorecards Report Scorecards Report" at bounding box center [509, 38] width 684 height 36
click at [63, 265] on link "Compliance" at bounding box center [79, 262] width 111 height 12
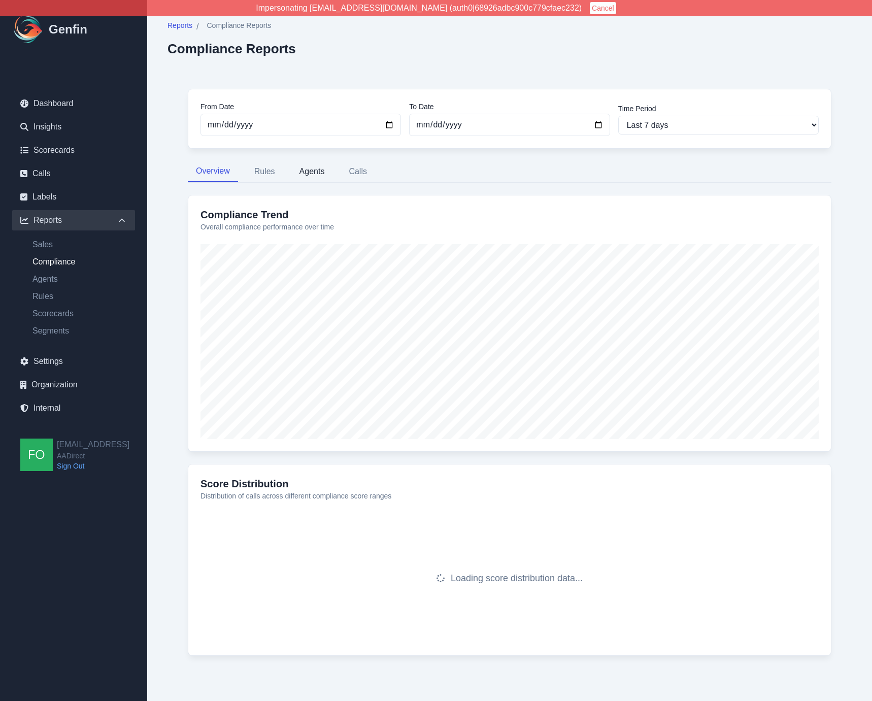
click at [311, 173] on button "Agents" at bounding box center [312, 171] width 42 height 21
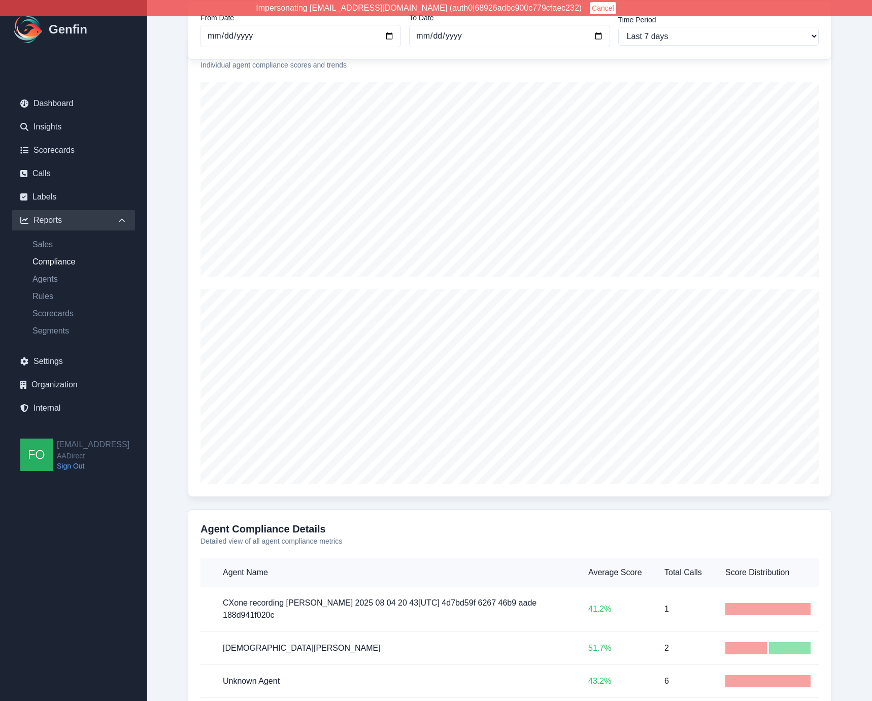
scroll to position [212, 0]
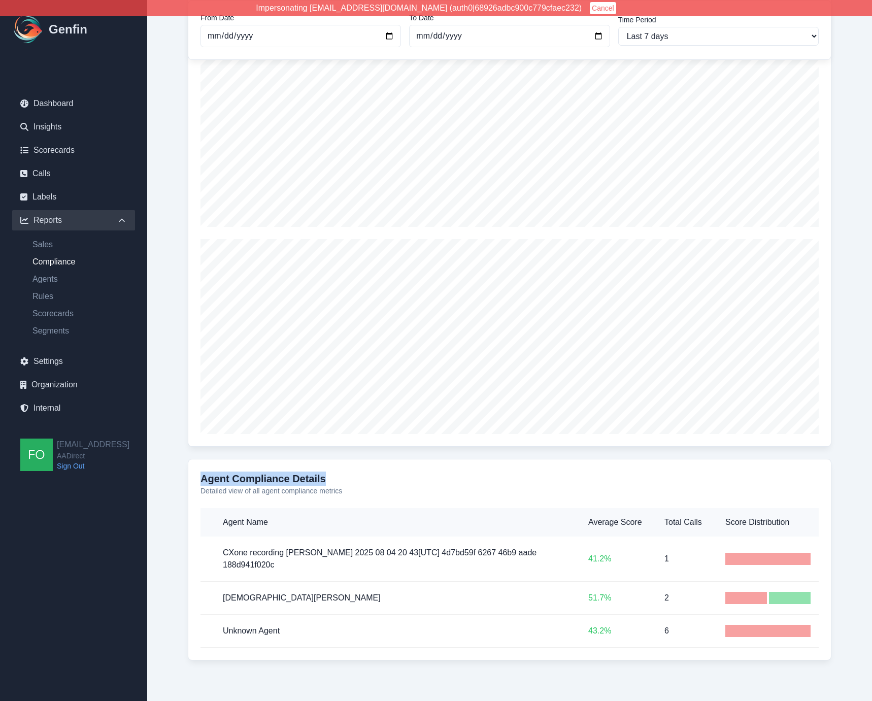
drag, startPoint x: 203, startPoint y: 477, endPoint x: 349, endPoint y: 476, distance: 145.6
click at [349, 476] on h3 "Agent Compliance Details" at bounding box center [509, 478] width 618 height 14
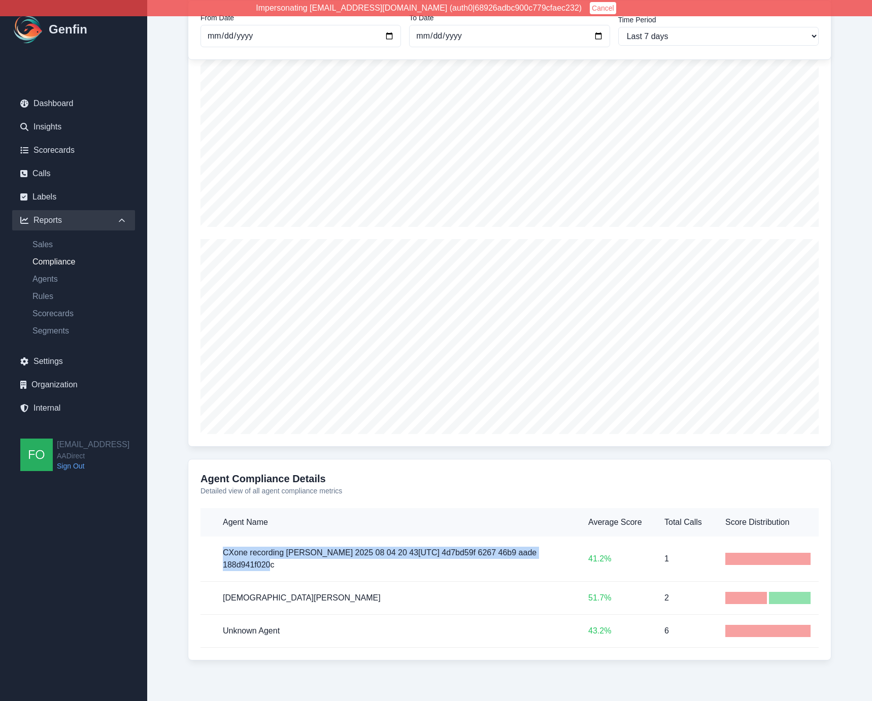
drag, startPoint x: 221, startPoint y: 554, endPoint x: 272, endPoint y: 581, distance: 57.4
click at [271, 574] on td "CXone recording Nelson Lopez 2025 08 04 20 43[UTC] 4d7bd59f 6267 46b9 aade 188d…" at bounding box center [390, 558] width 380 height 45
click at [262, 592] on h5 "Jesus Garibaldi" at bounding box center [397, 598] width 349 height 12
drag, startPoint x: 240, startPoint y: 599, endPoint x: 304, endPoint y: 596, distance: 64.5
click at [304, 596] on td "Jesus Garibaldi" at bounding box center [390, 598] width 380 height 33
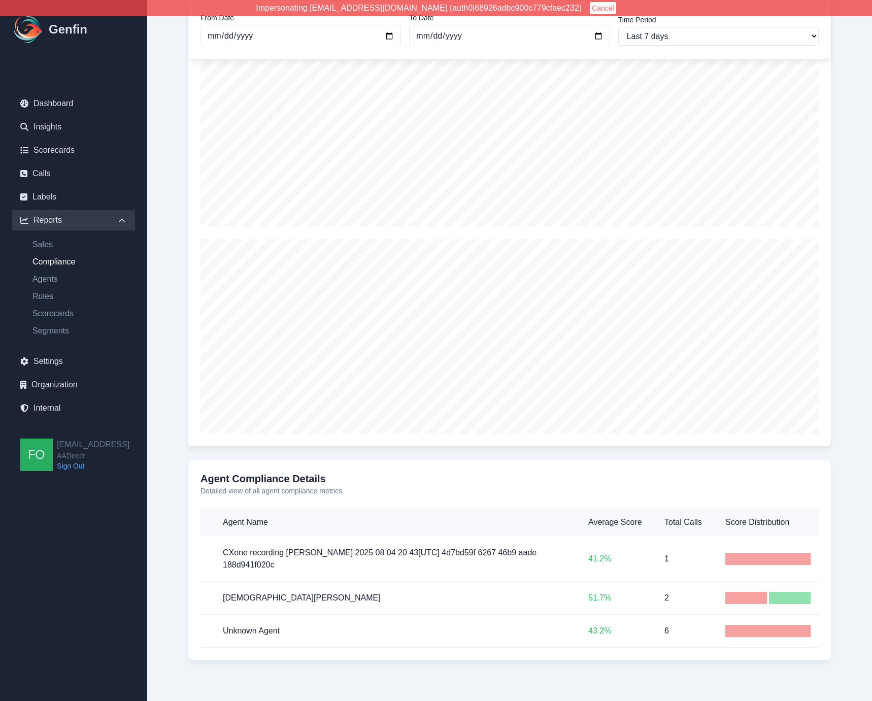
drag, startPoint x: 351, startPoint y: 605, endPoint x: 433, endPoint y: 605, distance: 82.2
click at [356, 605] on td "Jesus Garibaldi" at bounding box center [390, 598] width 380 height 33
drag, startPoint x: 586, startPoint y: 598, endPoint x: 626, endPoint y: 597, distance: 39.6
click at [626, 597] on td "51.7 %" at bounding box center [618, 598] width 76 height 33
click at [625, 597] on p "51.7 %" at bounding box center [618, 598] width 60 height 12
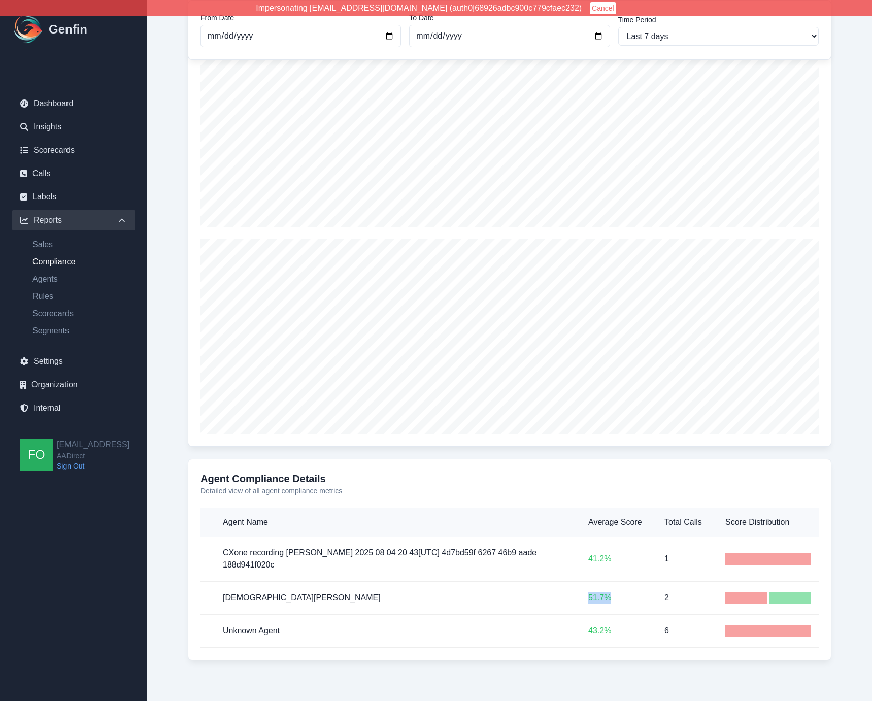
drag, startPoint x: 623, startPoint y: 598, endPoint x: 584, endPoint y: 602, distance: 39.3
click at [584, 602] on td "51.7 %" at bounding box center [618, 598] width 76 height 33
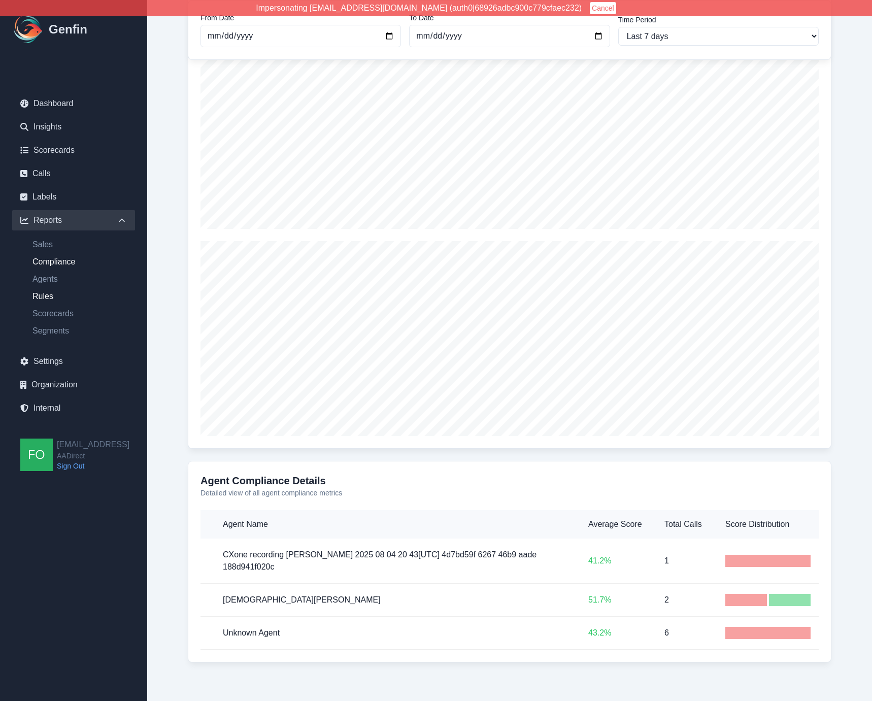
click at [40, 296] on link "Rules" at bounding box center [79, 296] width 111 height 12
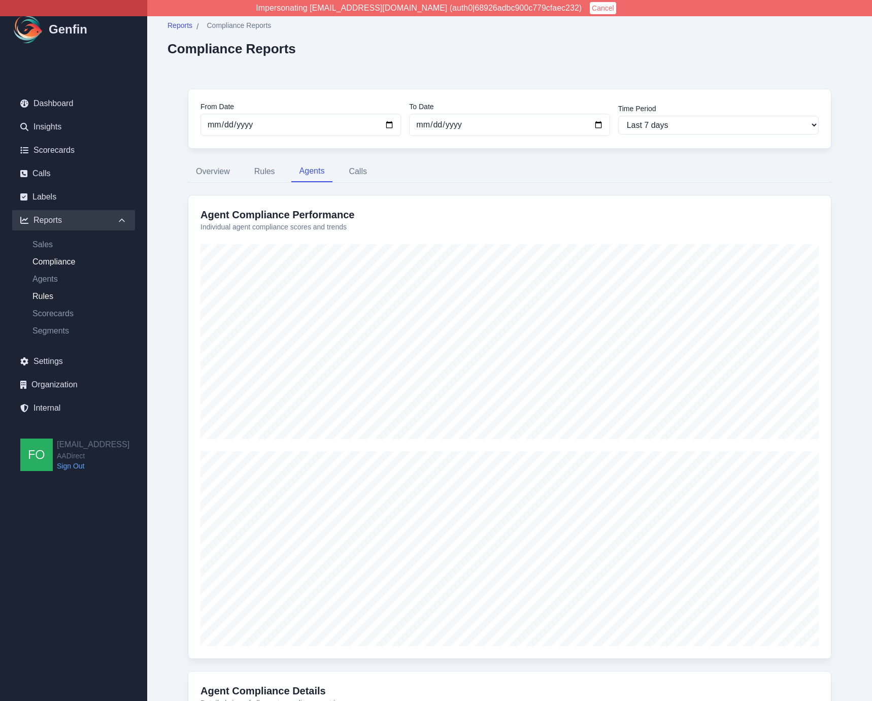
select select "14"
